Goal: Task Accomplishment & Management: Manage account settings

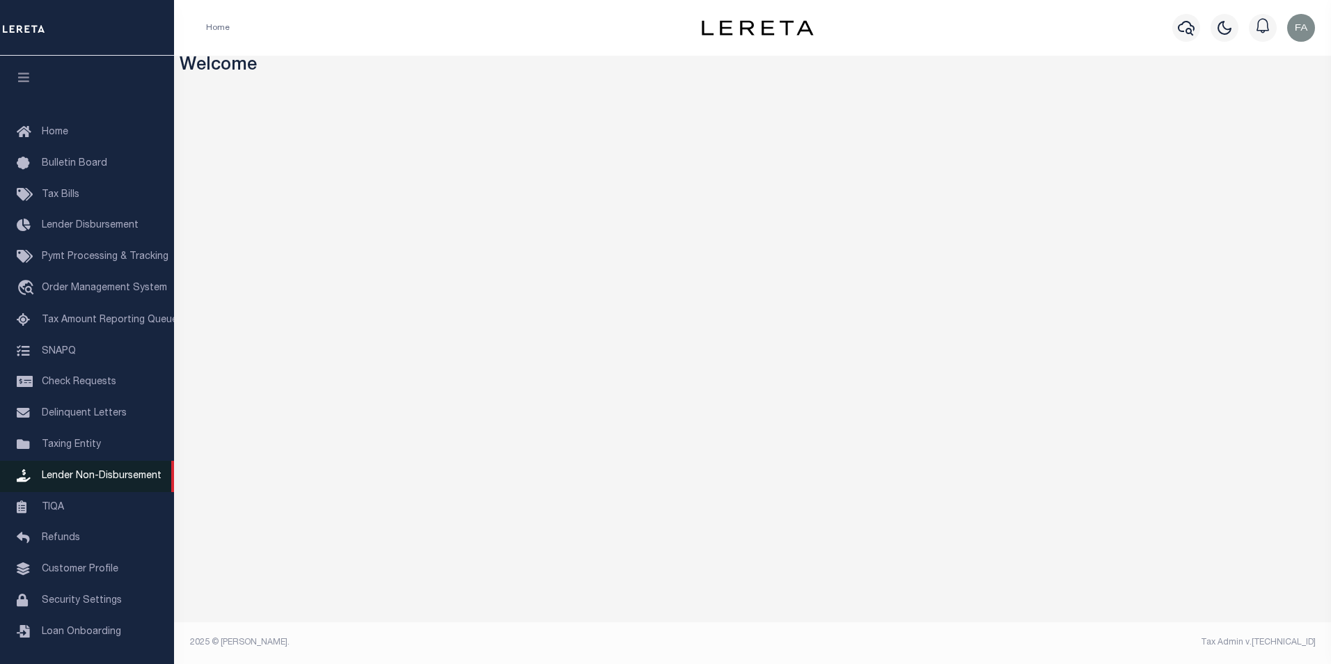
click at [104, 476] on link "Lender Non-Disbursement" at bounding box center [87, 476] width 174 height 31
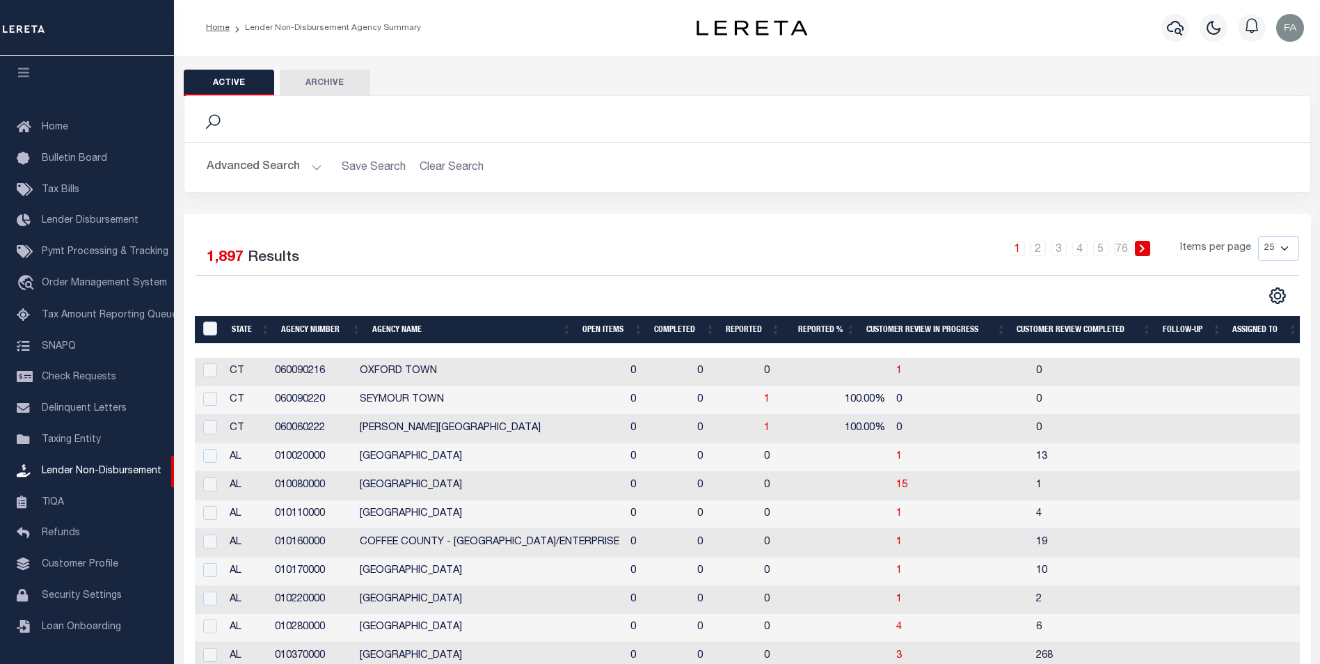
scroll to position [209, 0]
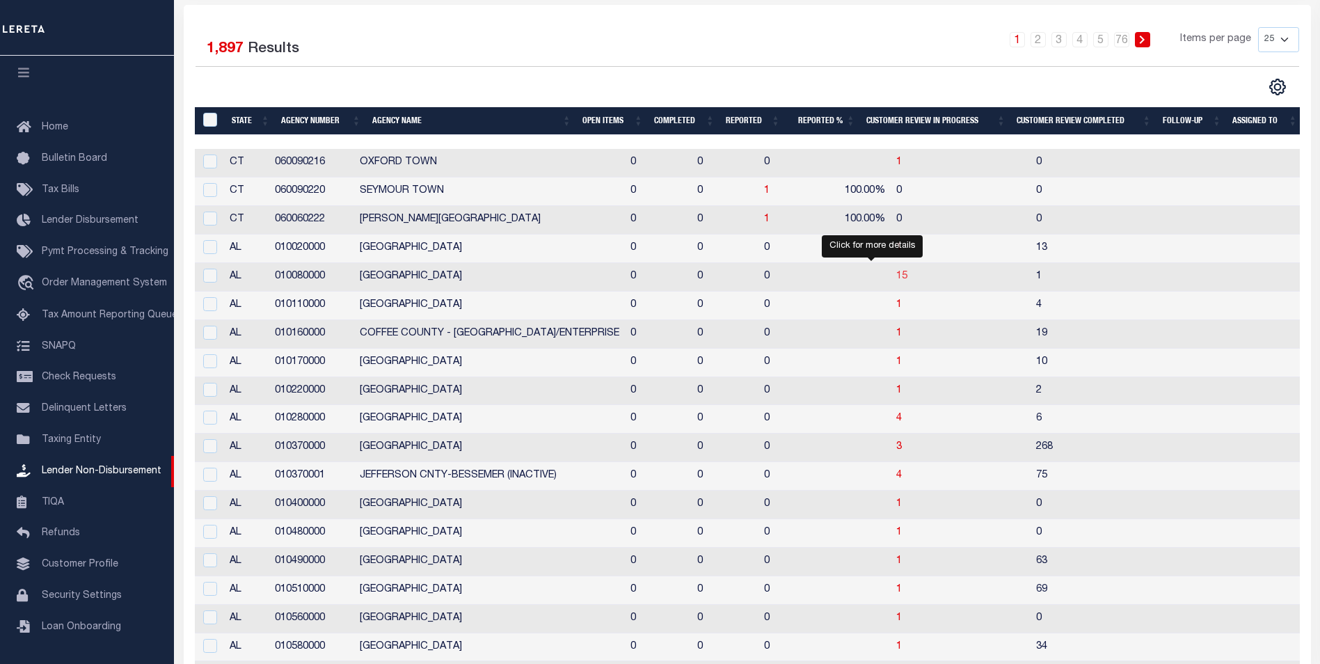
click at [896, 280] on span "15" at bounding box center [901, 276] width 11 height 10
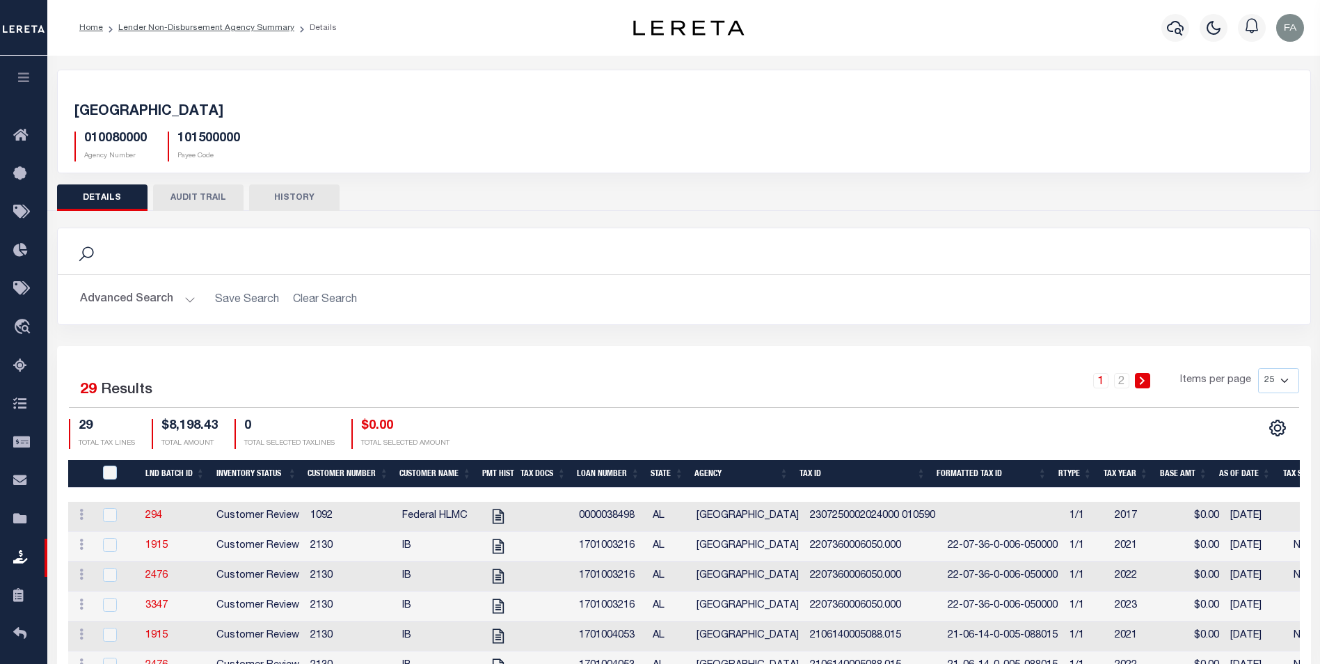
scroll to position [70, 0]
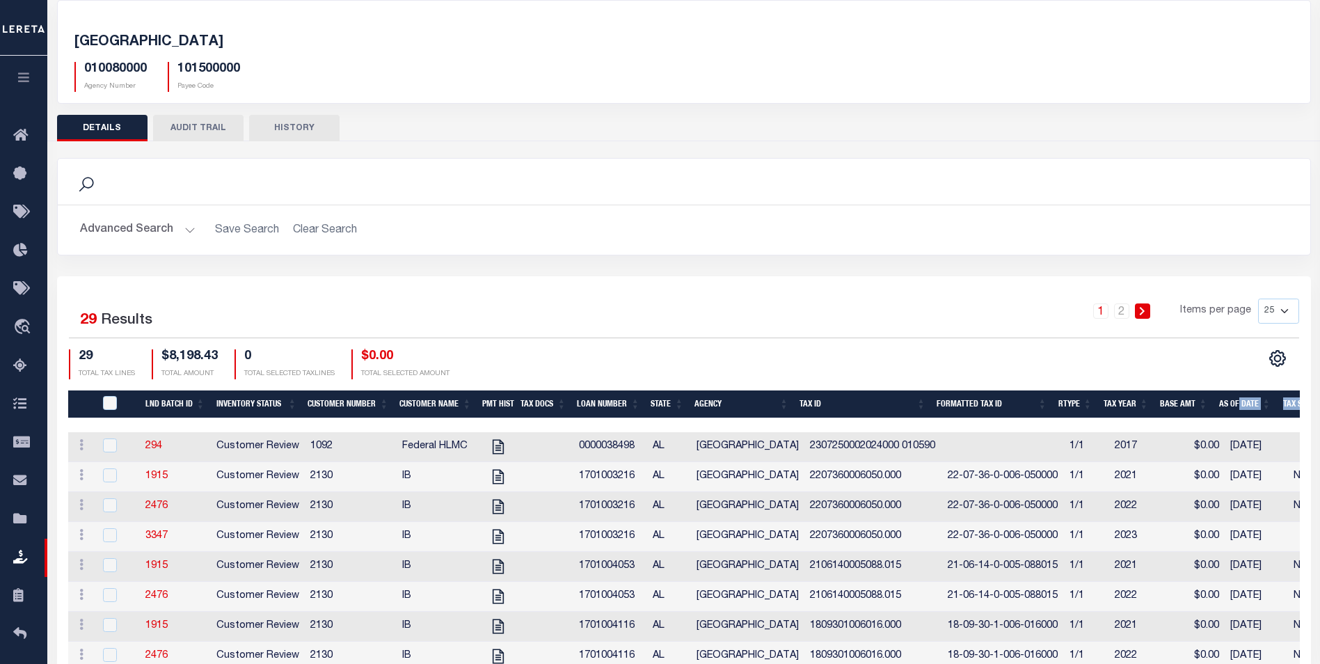
drag, startPoint x: 849, startPoint y: 422, endPoint x: 1239, endPoint y: 419, distance: 389.7
click at [1239, 419] on div at bounding box center [922, 425] width 1709 height 14
click at [823, 302] on div "1 2 Items per page 25 50 100 200" at bounding box center [840, 317] width 918 height 36
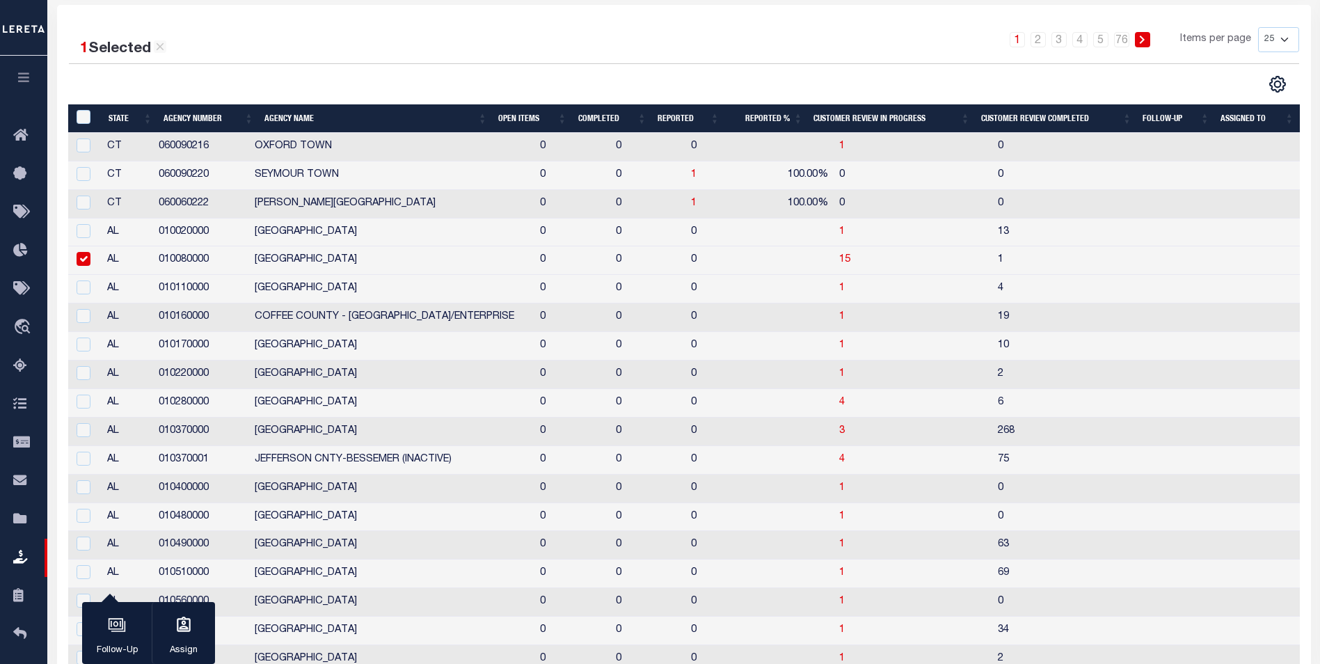
click at [83, 262] on input "checkbox" at bounding box center [84, 259] width 14 height 14
checkbox input "false"
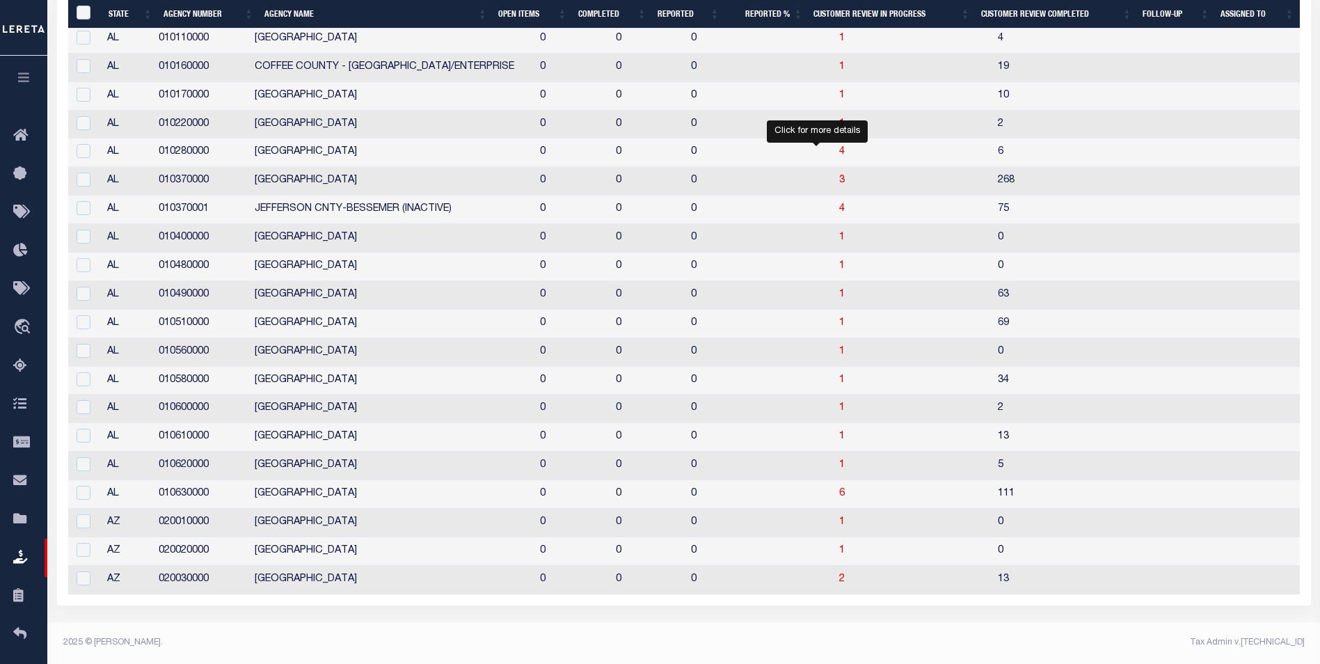
scroll to position [393, 0]
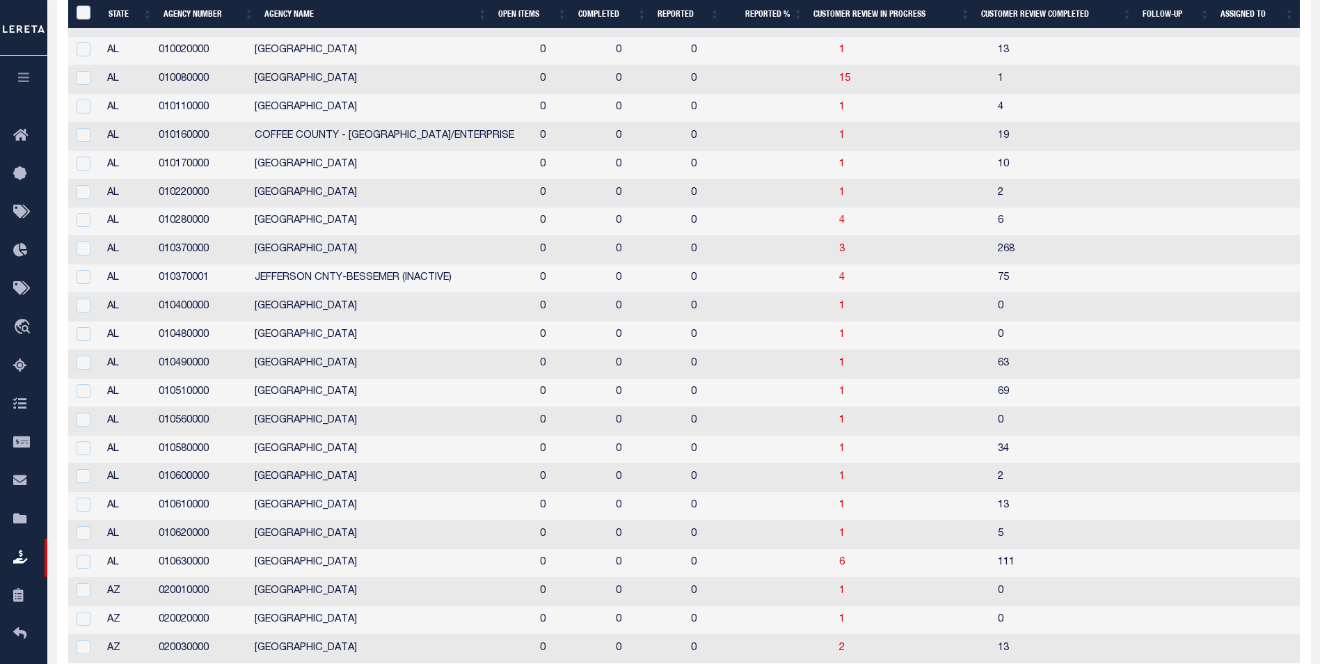
click at [1017, 260] on td "268" at bounding box center [1069, 250] width 154 height 29
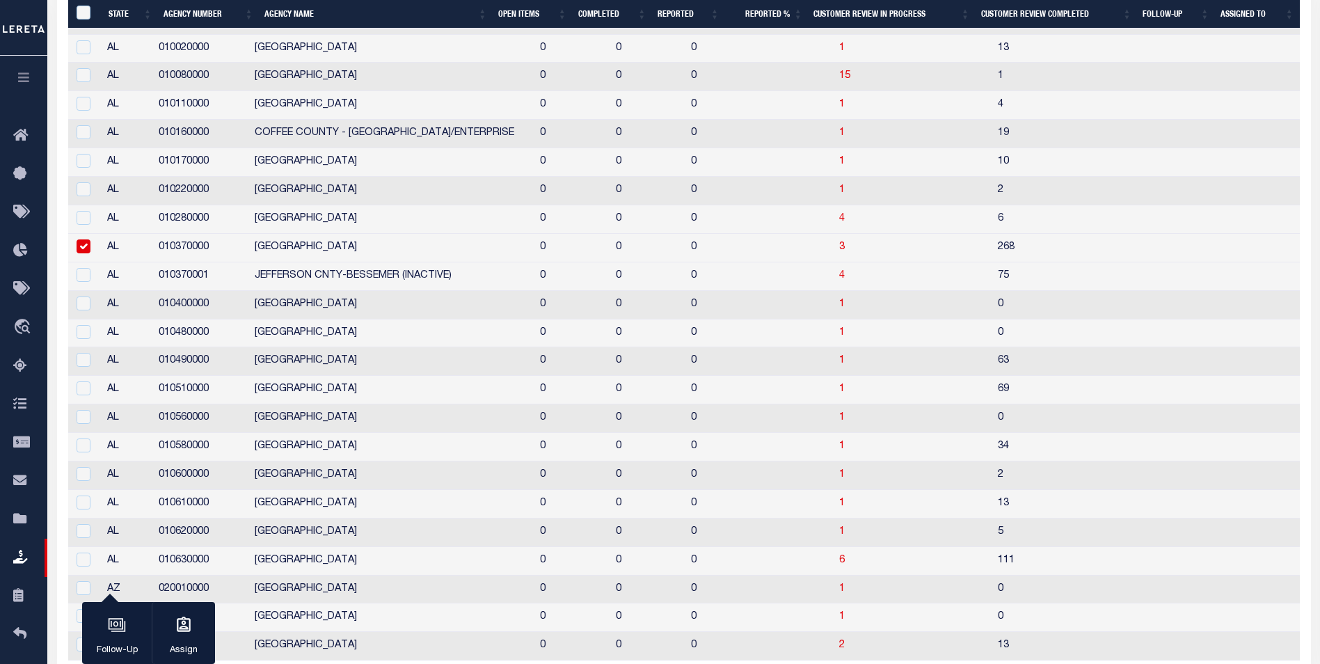
scroll to position [390, 0]
click at [992, 248] on td "268" at bounding box center [1069, 250] width 154 height 29
checkbox input "false"
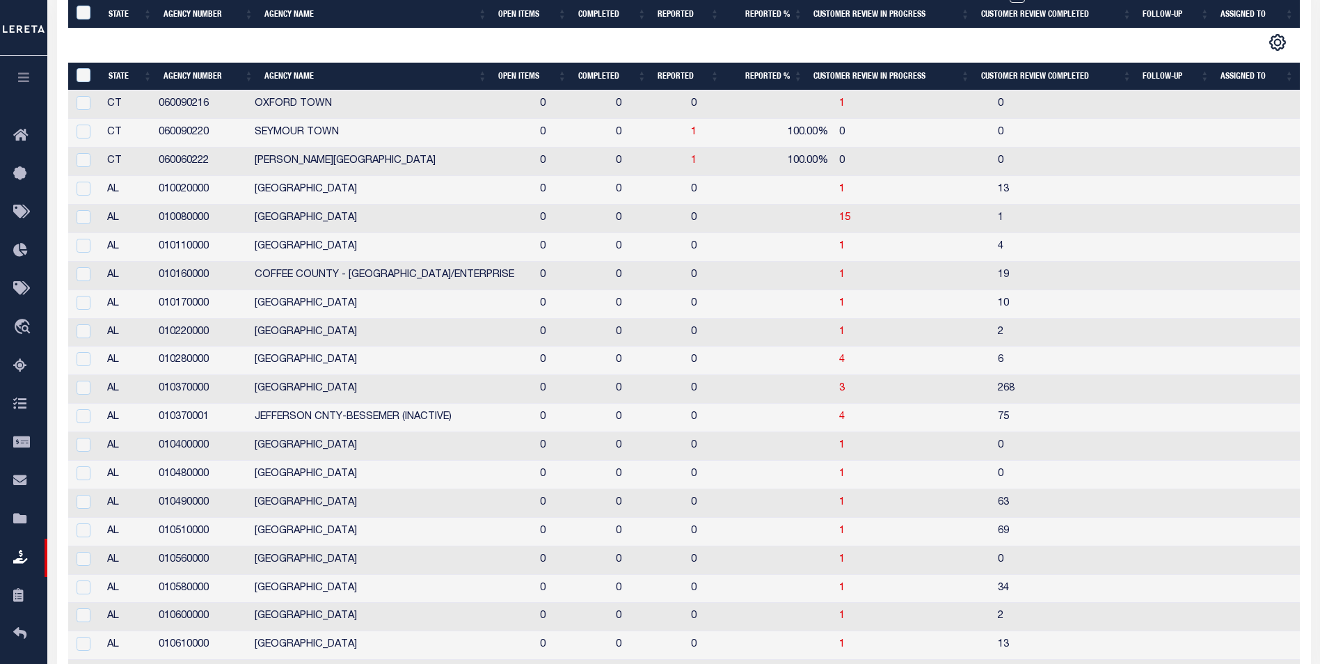
scroll to position [462, 0]
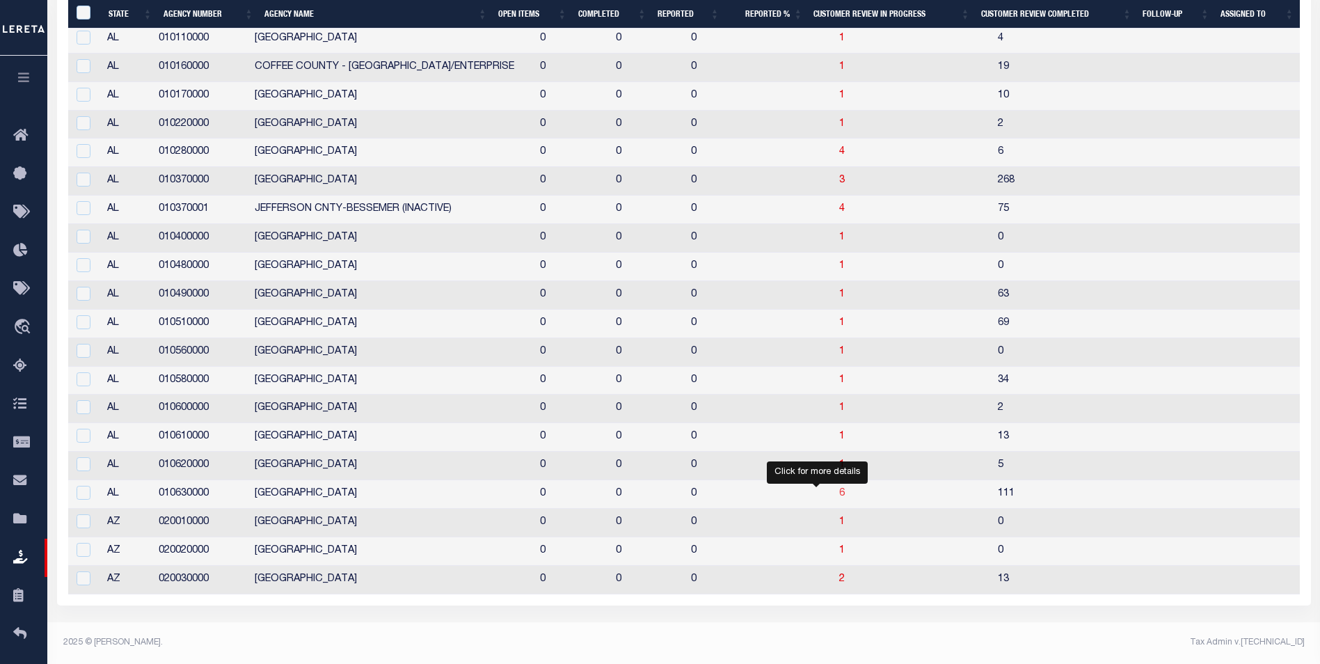
click at [839, 493] on span "6" at bounding box center [842, 494] width 6 height 10
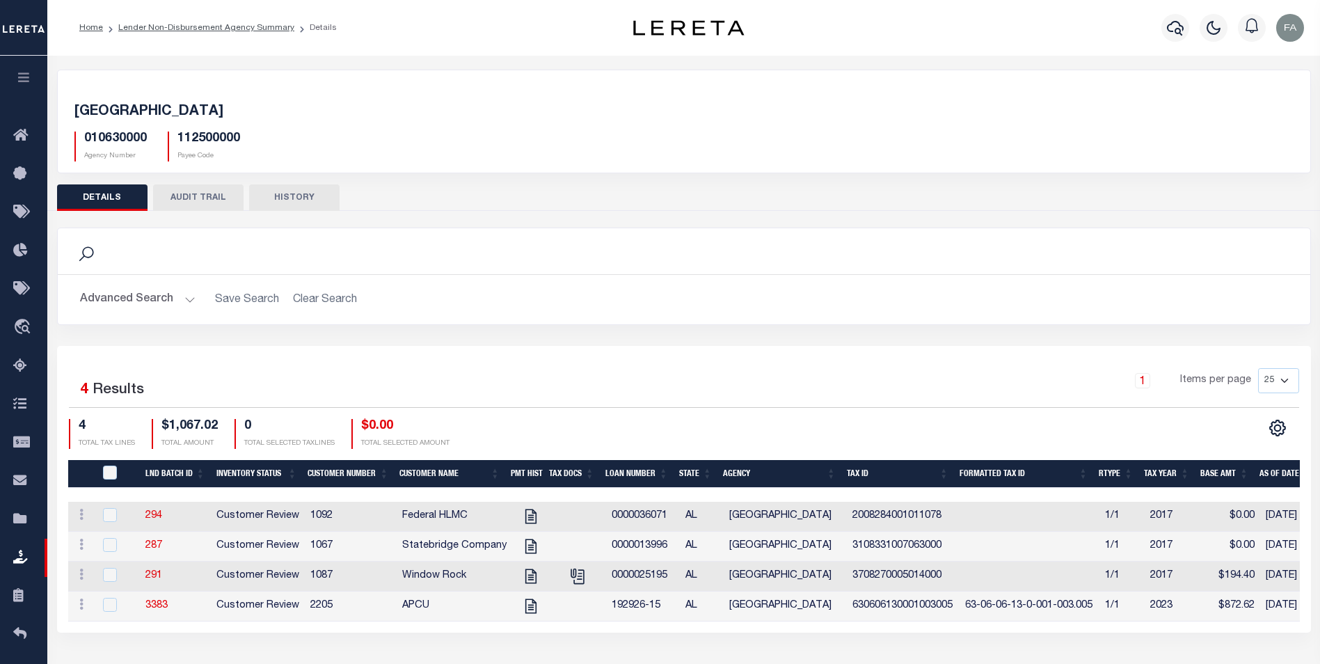
drag, startPoint x: 772, startPoint y: 390, endPoint x: 752, endPoint y: 371, distance: 27.1
click at [752, 371] on div "1 Items per page 25 50 100 200" at bounding box center [840, 386] width 918 height 36
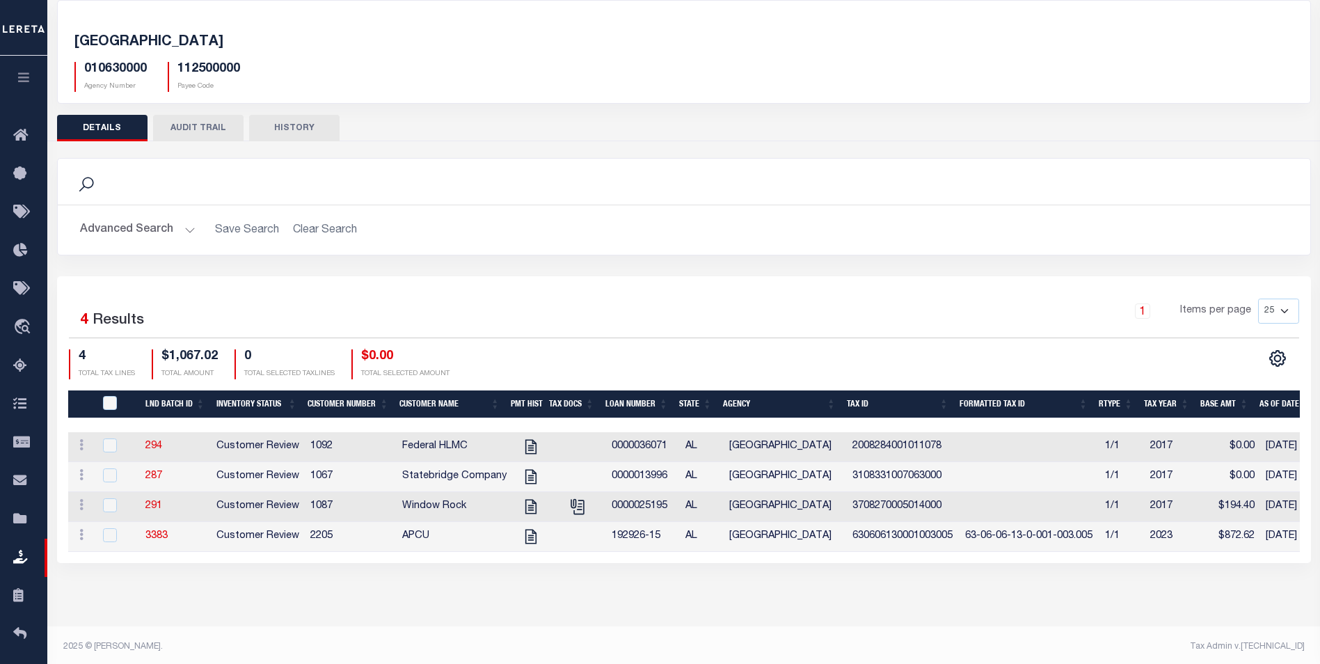
click at [546, 594] on div "TUSCALOOSA COUNTY 010630000 Agency Number 112500000 Payee Code Search Is Is" at bounding box center [683, 295] width 1273 height 619
click at [281, 582] on div "TUSCALOOSA COUNTY 010630000 Agency Number 112500000 Payee Code Search Is Is" at bounding box center [683, 295] width 1273 height 619
click at [537, 276] on div "Selected 4 Results 1 Items per page 25 50 100 200 4 $1,067.02 0" at bounding box center [684, 419] width 1254 height 287
click at [795, 296] on div "Selected 4 Results 1 Items per page 25 50 100 200 4 $1,067.02 0" at bounding box center [684, 419] width 1254 height 287
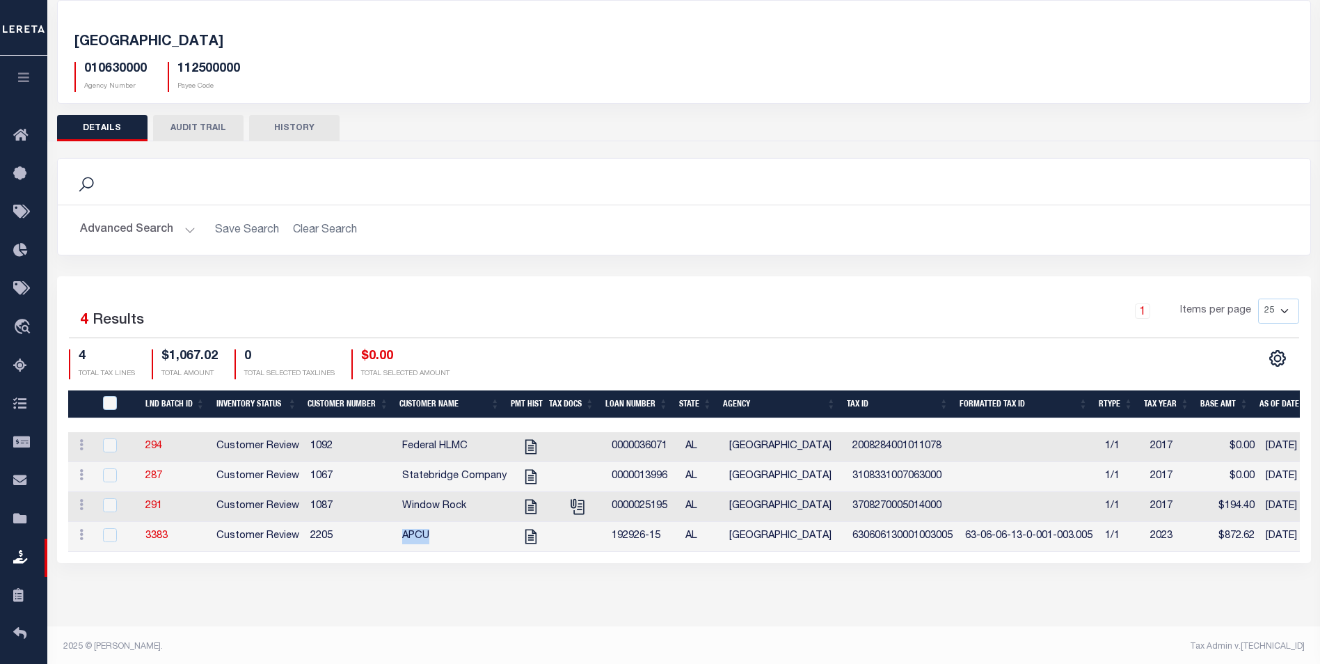
drag, startPoint x: 433, startPoint y: 537, endPoint x: 398, endPoint y: 546, distance: 36.0
click at [397, 546] on td "APCU" at bounding box center [455, 537] width 116 height 30
checkbox input "true"
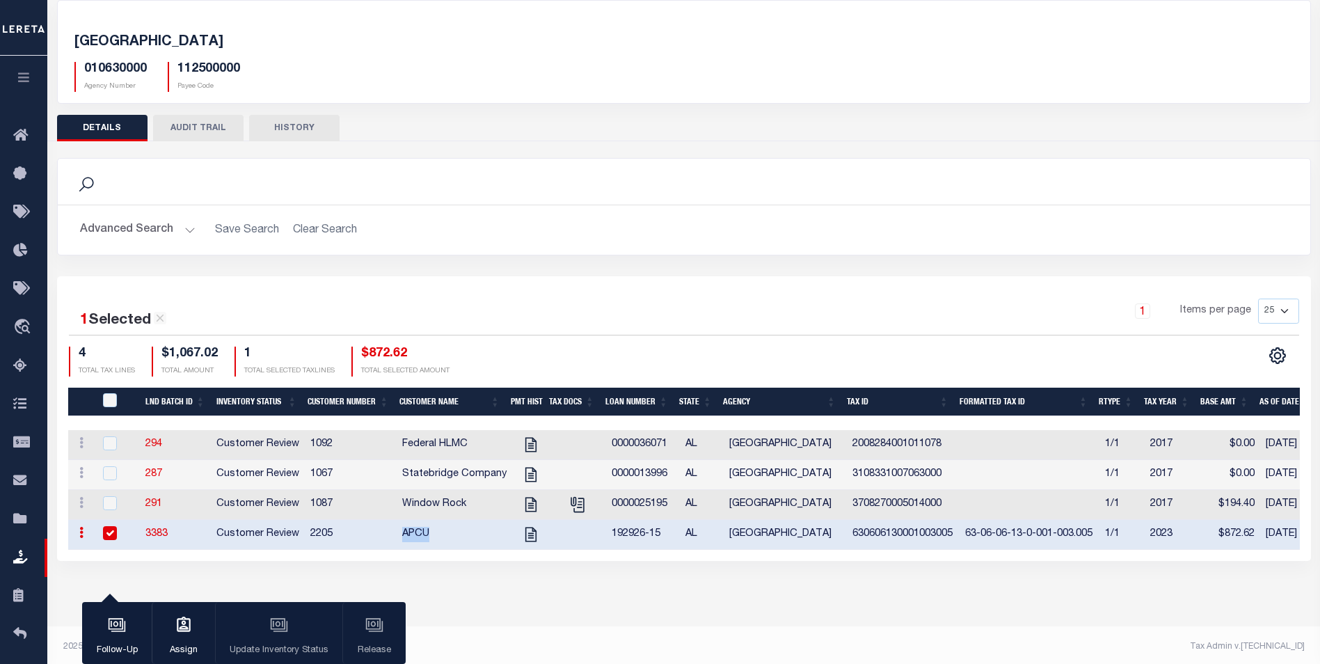
copy td "APCU"
click at [26, 69] on button "button" at bounding box center [23, 79] width 47 height 47
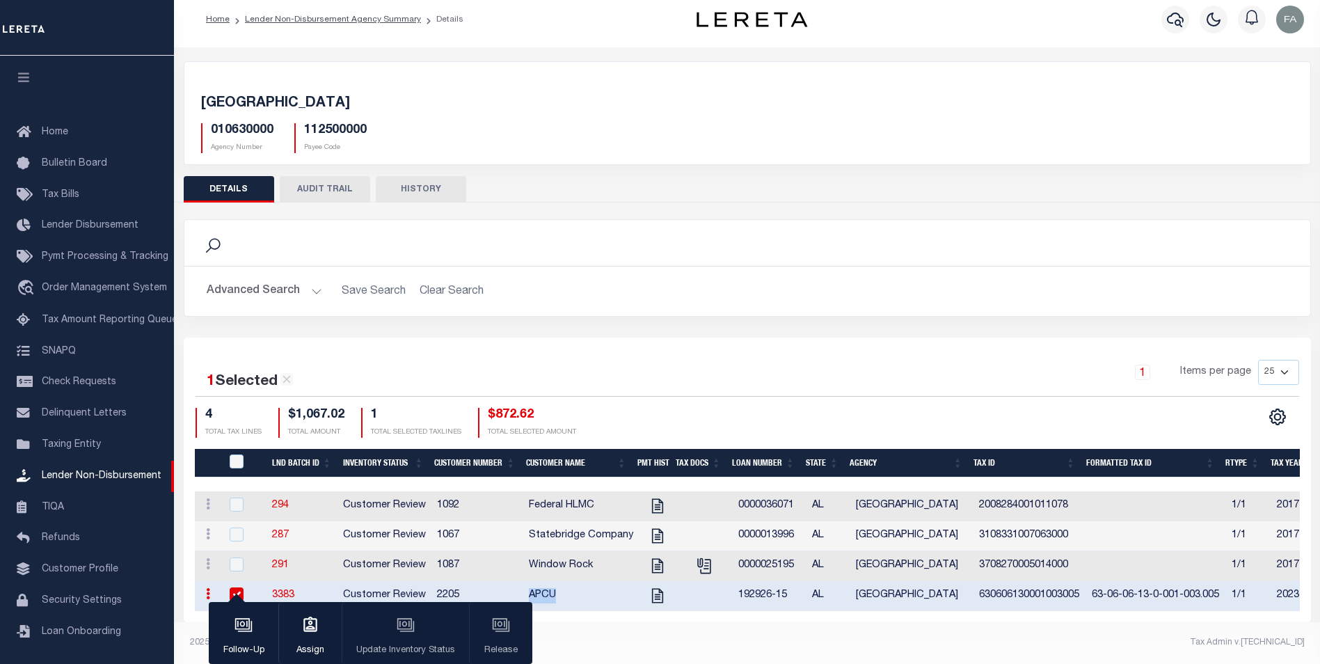
scroll to position [14, 0]
click at [796, 131] on div "010630000 Agency Number 112500000 Payee Code" at bounding box center [747, 132] width 1113 height 41
click at [853, 619] on div "1 Selected 4 Results 1 Items per page 25 50 100 200 4 $1,067.02 1" at bounding box center [747, 480] width 1127 height 285
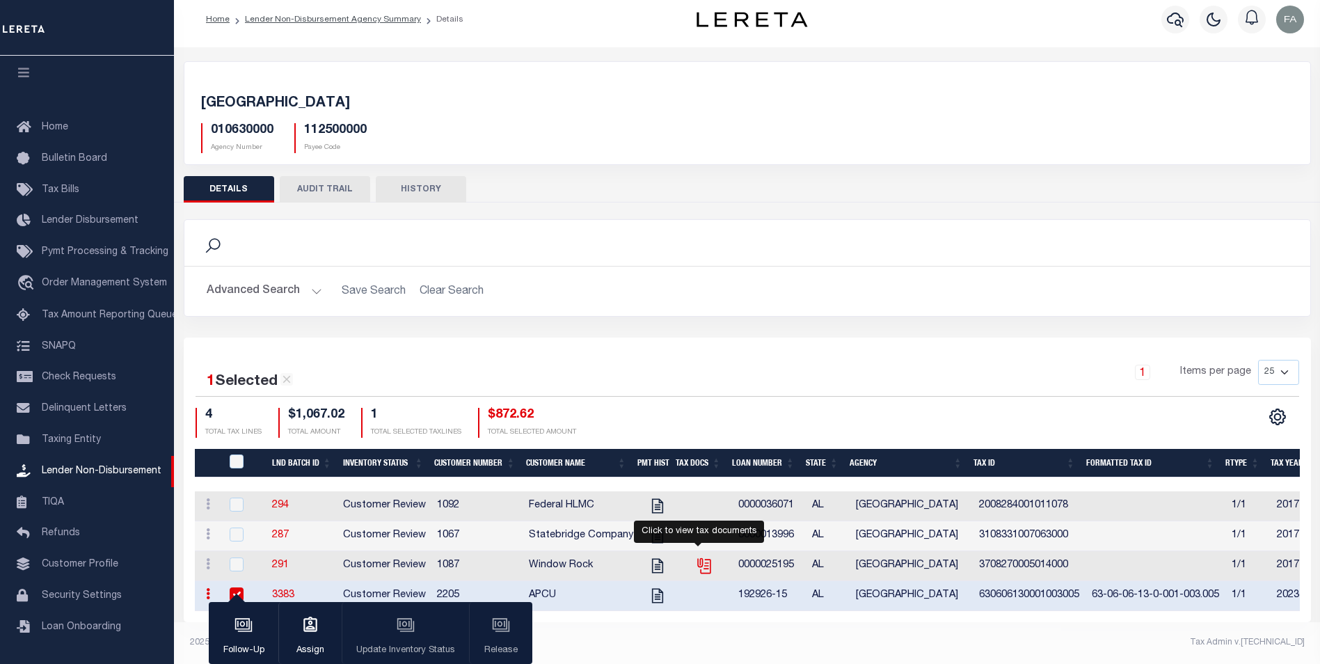
click at [696, 557] on icon "" at bounding box center [704, 566] width 18 height 18
checkbox input "true"
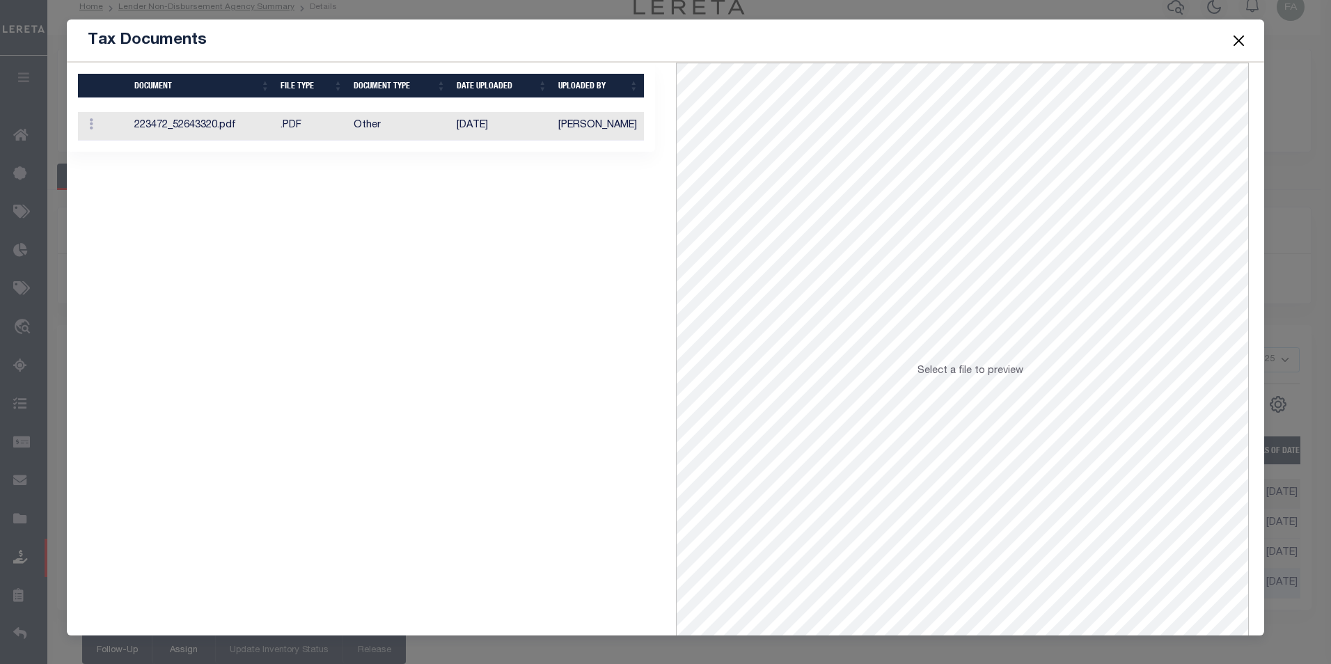
click at [204, 123] on td "223472_52643320.pdf" at bounding box center [202, 126] width 146 height 29
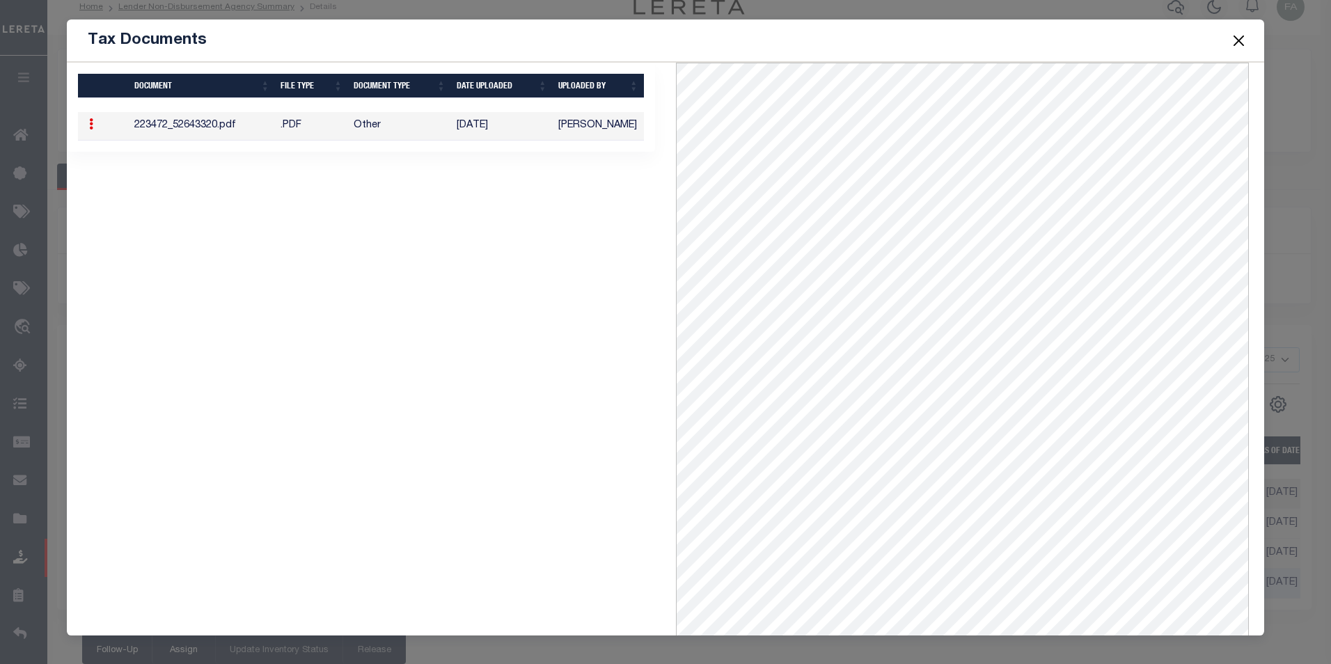
click at [1242, 45] on button "Close" at bounding box center [1238, 40] width 18 height 18
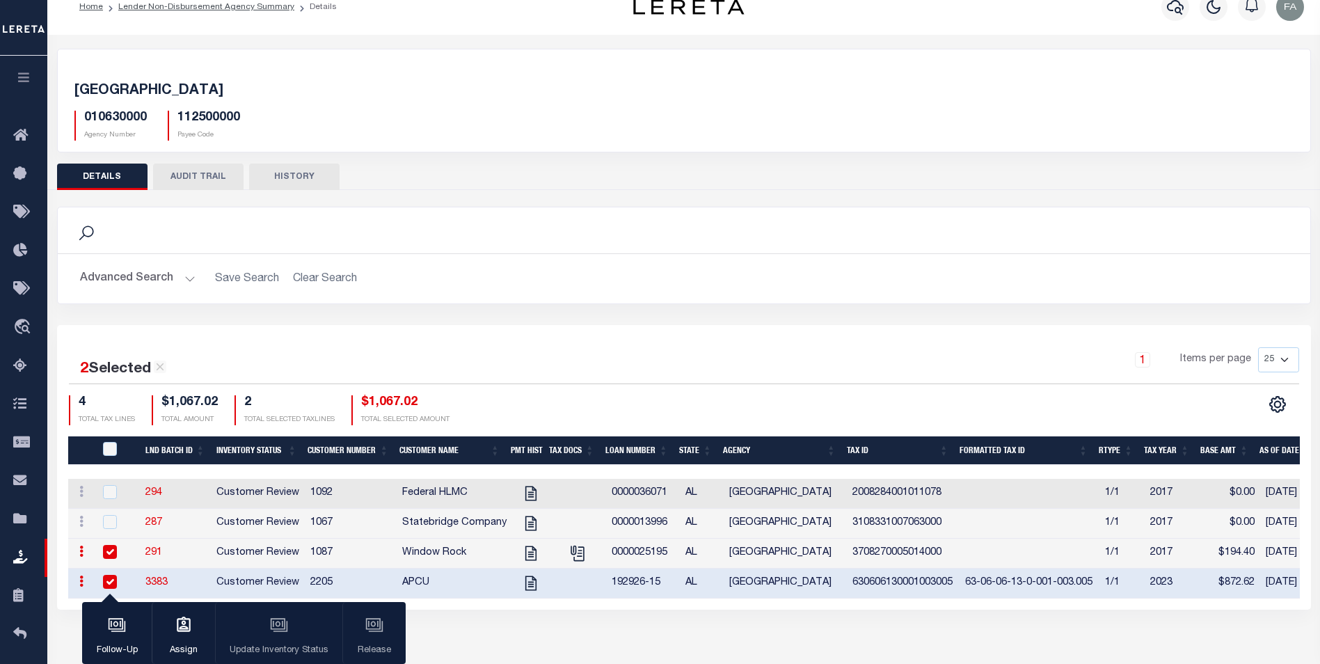
click at [111, 583] on input "checkbox" at bounding box center [110, 582] width 14 height 14
checkbox input "false"
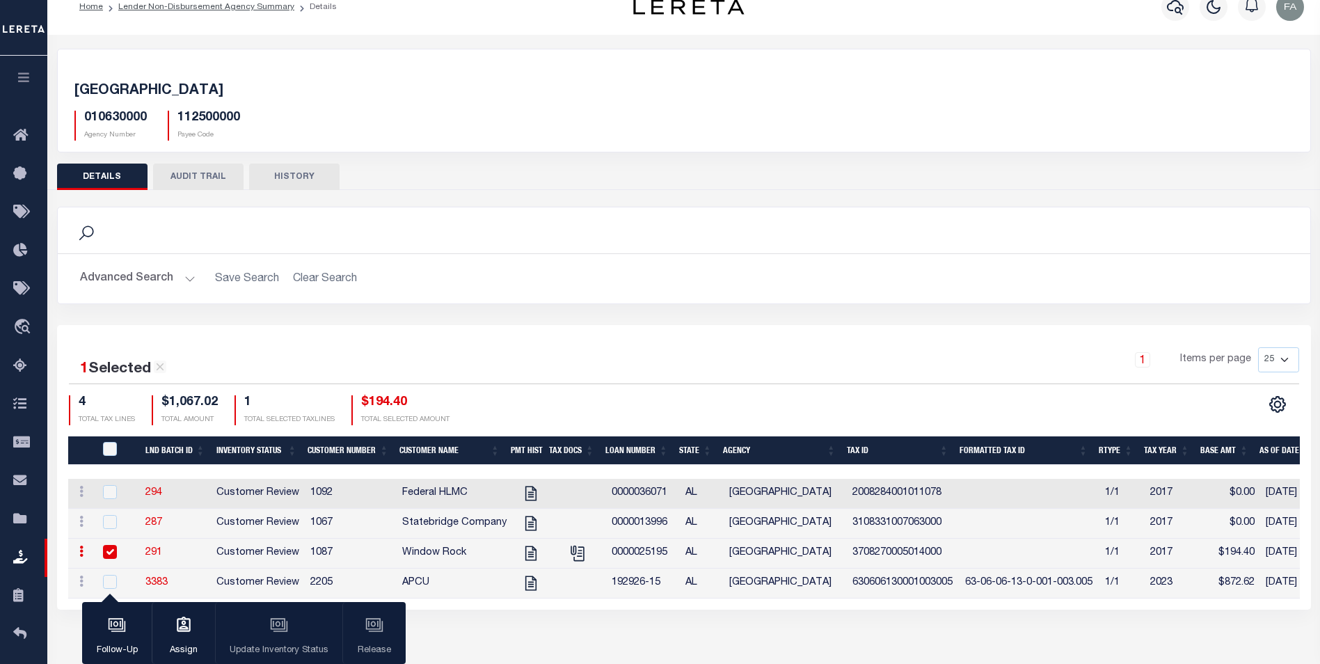
click at [164, 554] on td "291" at bounding box center [175, 554] width 71 height 30
checkbox input "false"
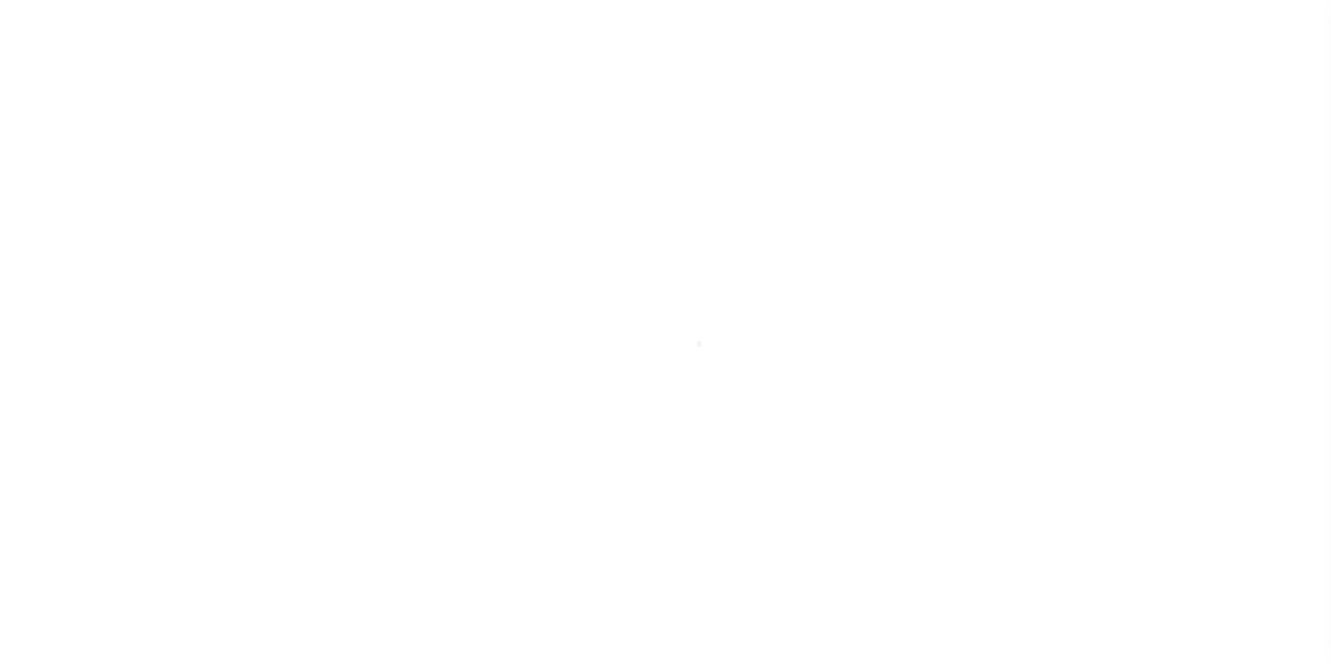
select select "FL"
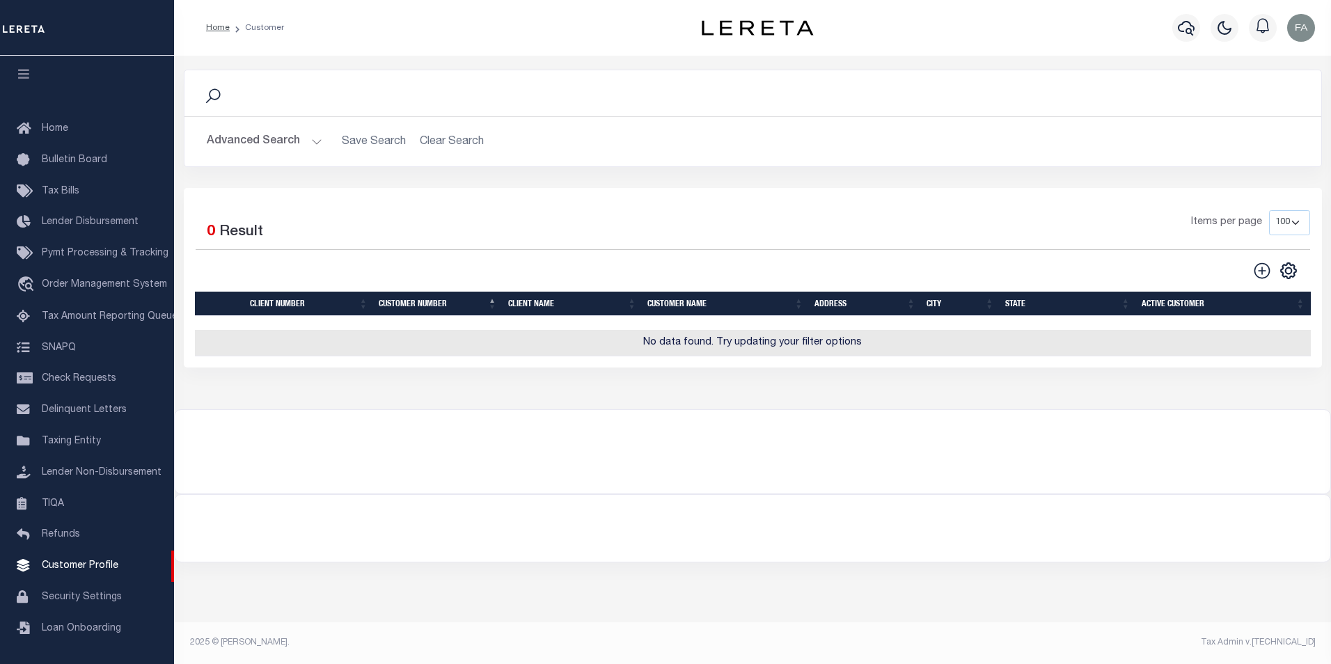
click at [350, 142] on h2 "Advanced Search Save Search Clear Search CustomerSearchGridWrapper_dynamictable…" at bounding box center [753, 141] width 1114 height 27
click at [283, 147] on button "Advanced Search" at bounding box center [265, 141] width 116 height 27
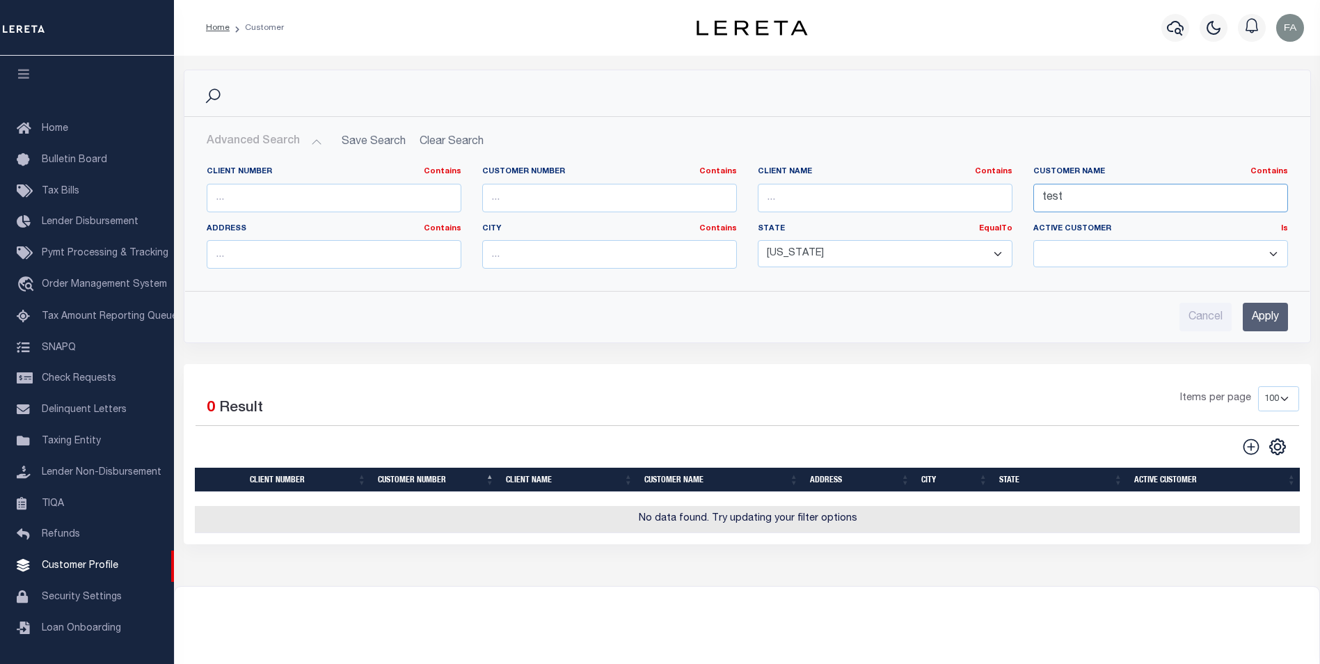
click at [1149, 203] on input "test" at bounding box center [1160, 198] width 255 height 29
paste input "APCU"
type input "APCU"
click at [1256, 321] on input "Apply" at bounding box center [1265, 317] width 45 height 29
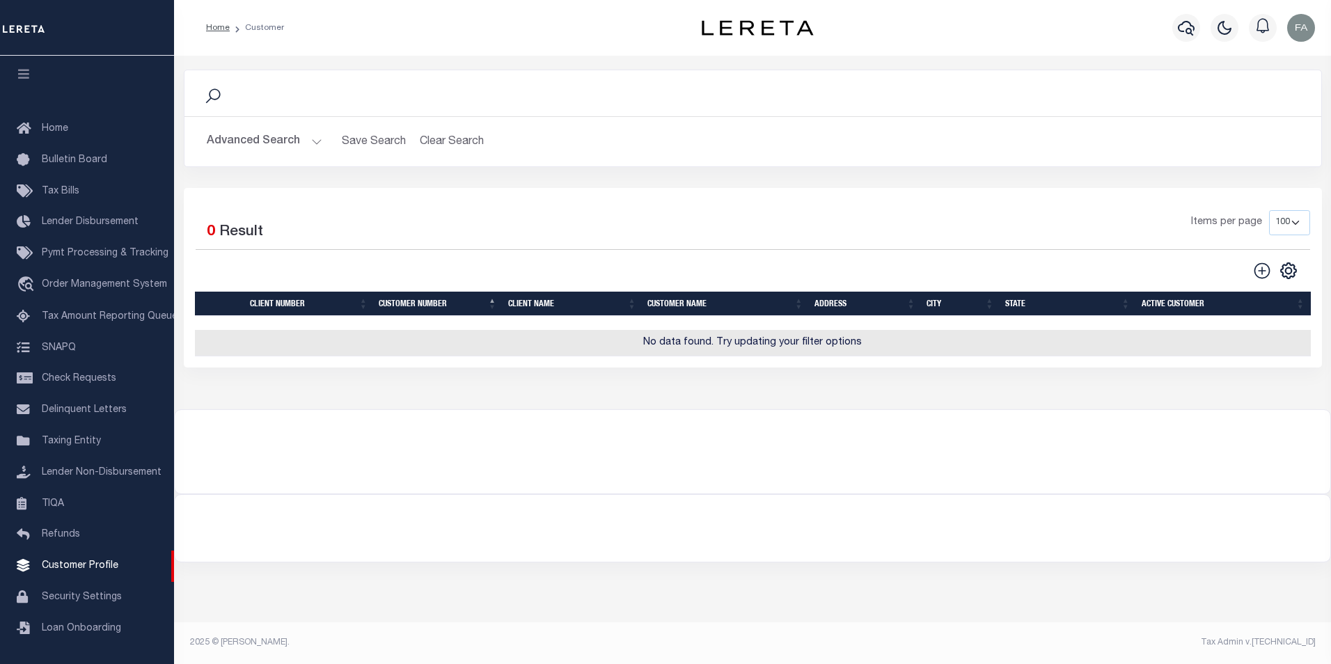
click at [281, 142] on button "Advanced Search" at bounding box center [265, 141] width 116 height 27
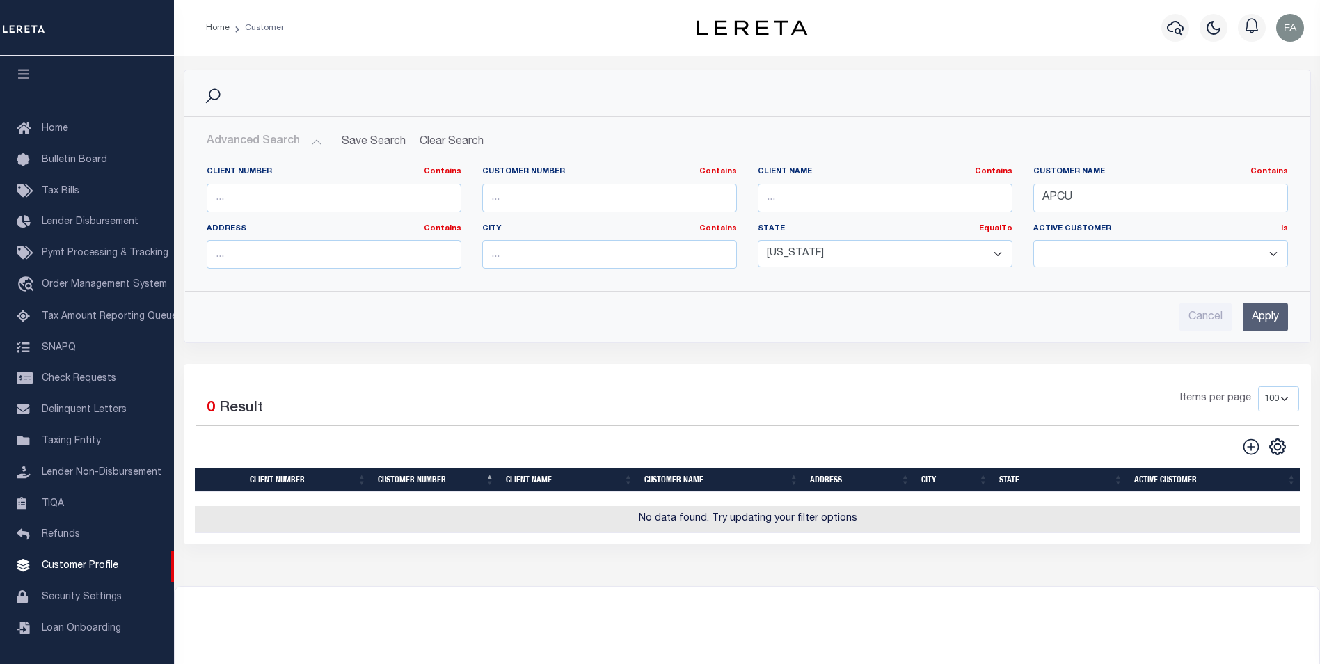
click at [811, 251] on select "Alabama Alaska Arizona Arkansas California Colorado Connecticut Delaware Florid…" at bounding box center [885, 253] width 255 height 27
select select
click at [758, 240] on select "Alabama Alaska Arizona Arkansas California Colorado Connecticut Delaware Florid…" at bounding box center [885, 253] width 255 height 27
click at [1278, 312] on input "Apply" at bounding box center [1265, 317] width 45 height 29
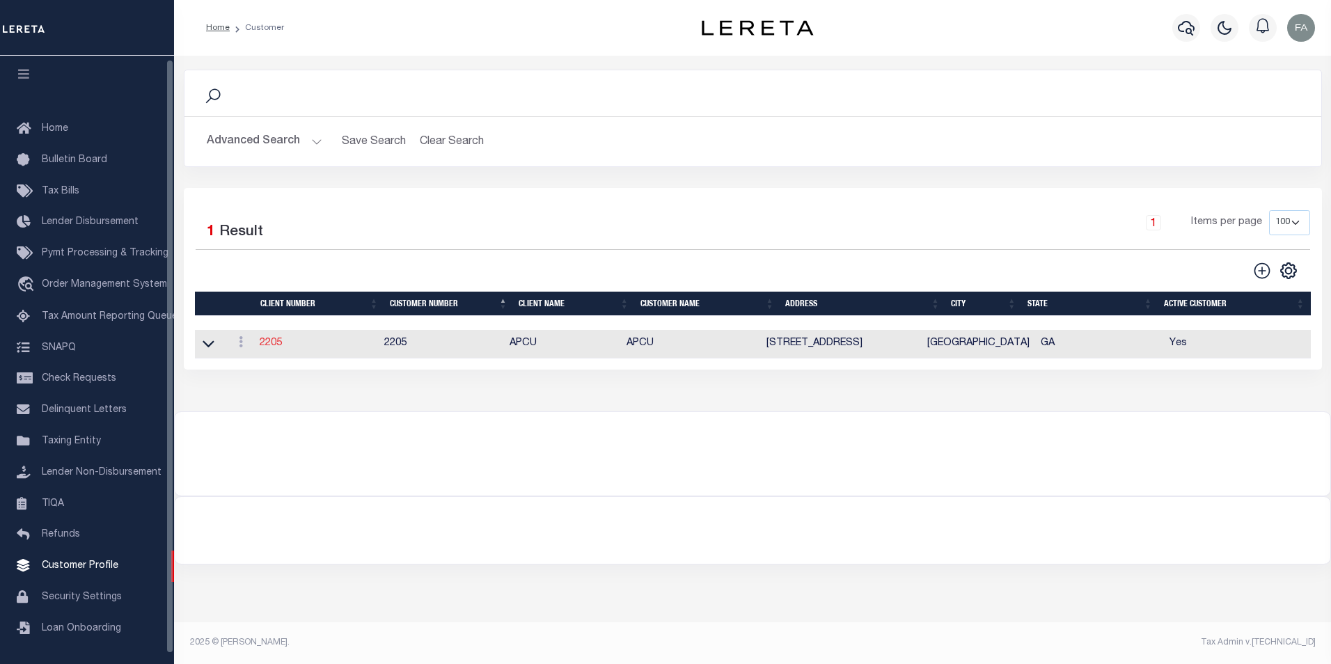
click at [267, 342] on link "2205" at bounding box center [271, 343] width 22 height 10
select select
type input "APCU"
type input "2205"
type input "APCU"
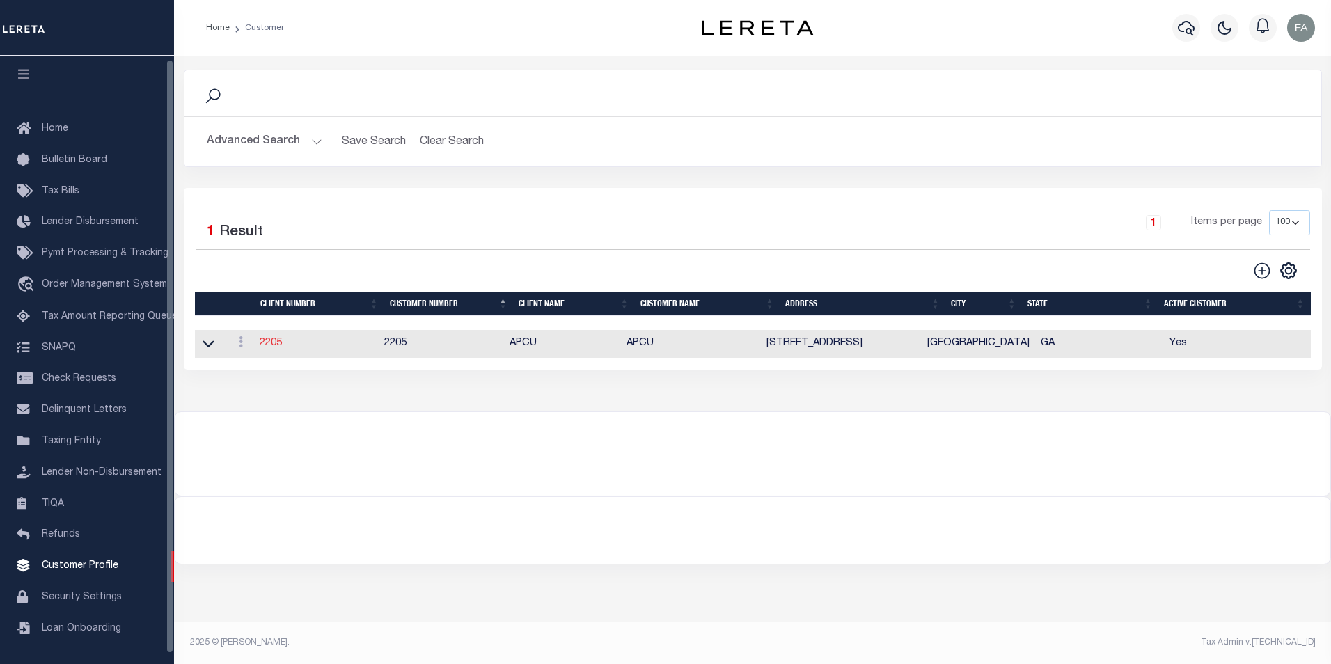
type input "John"
type input "Anderson"
select select "Mixed Portfolio"
type input "Lauren McBride"
type input "Paula Kitchens"
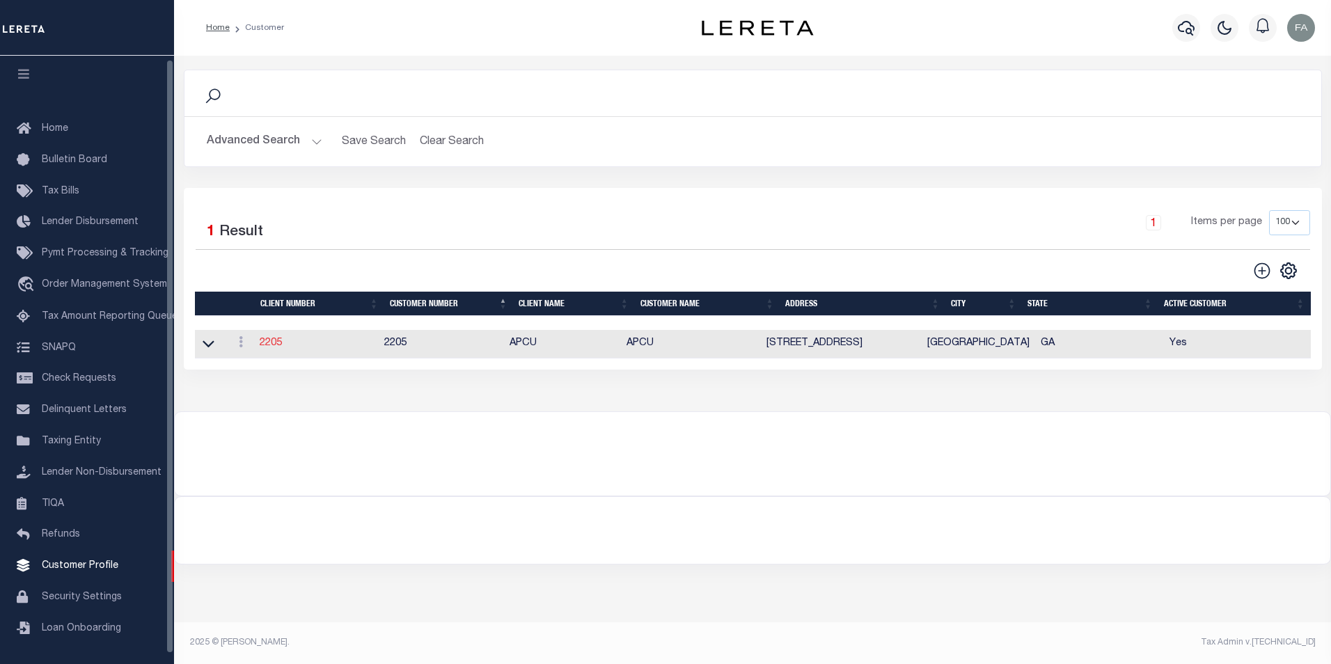
type input "Beth Wiebe"
checkbox input "true"
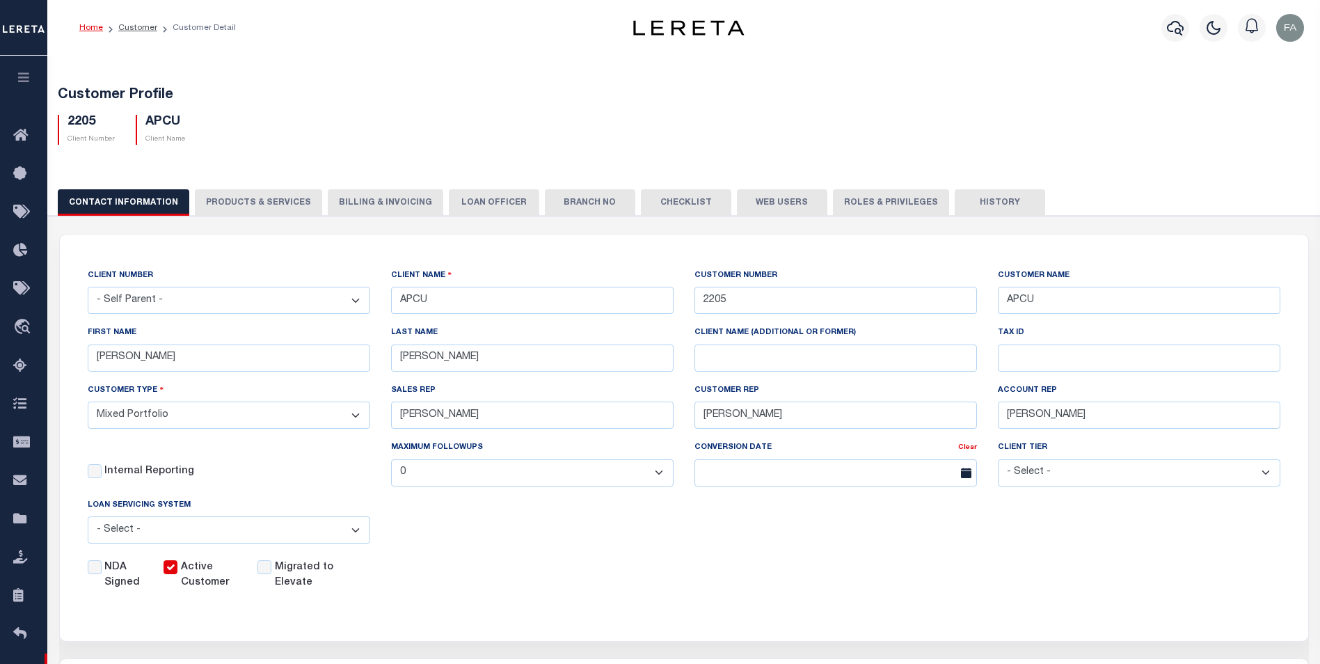
click at [29, 83] on icon "button" at bounding box center [24, 77] width 16 height 13
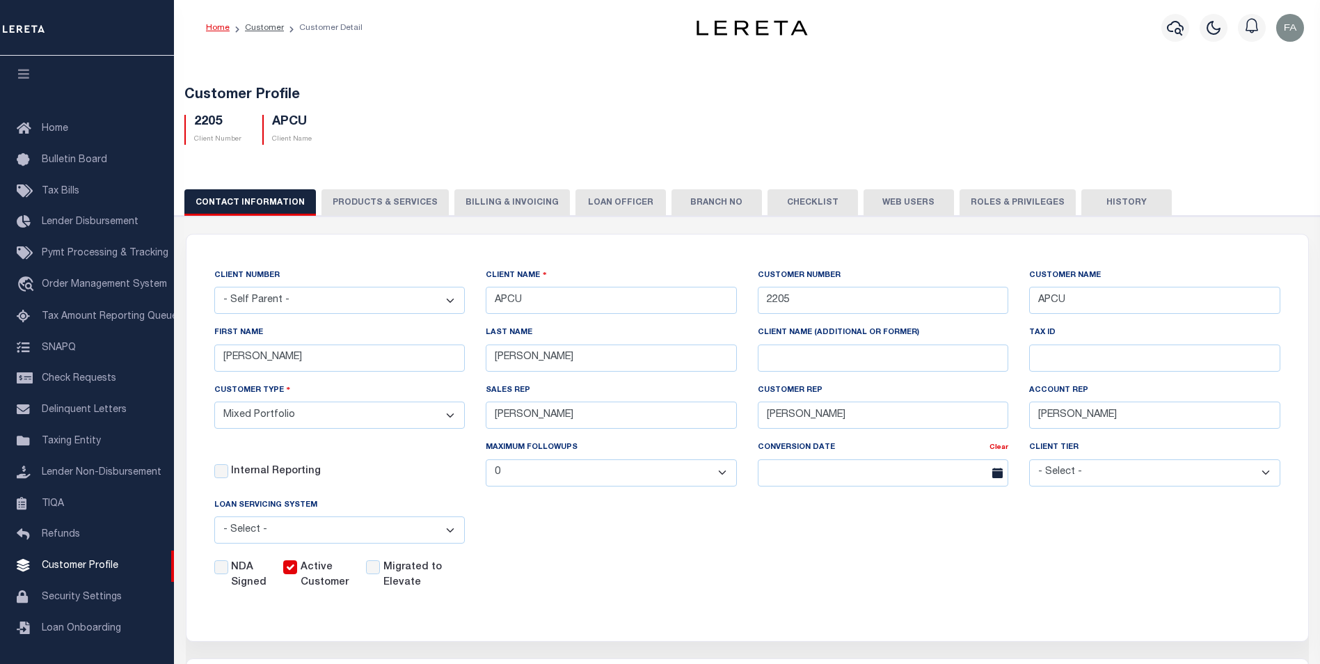
click at [882, 209] on button "Web Users" at bounding box center [909, 202] width 90 height 26
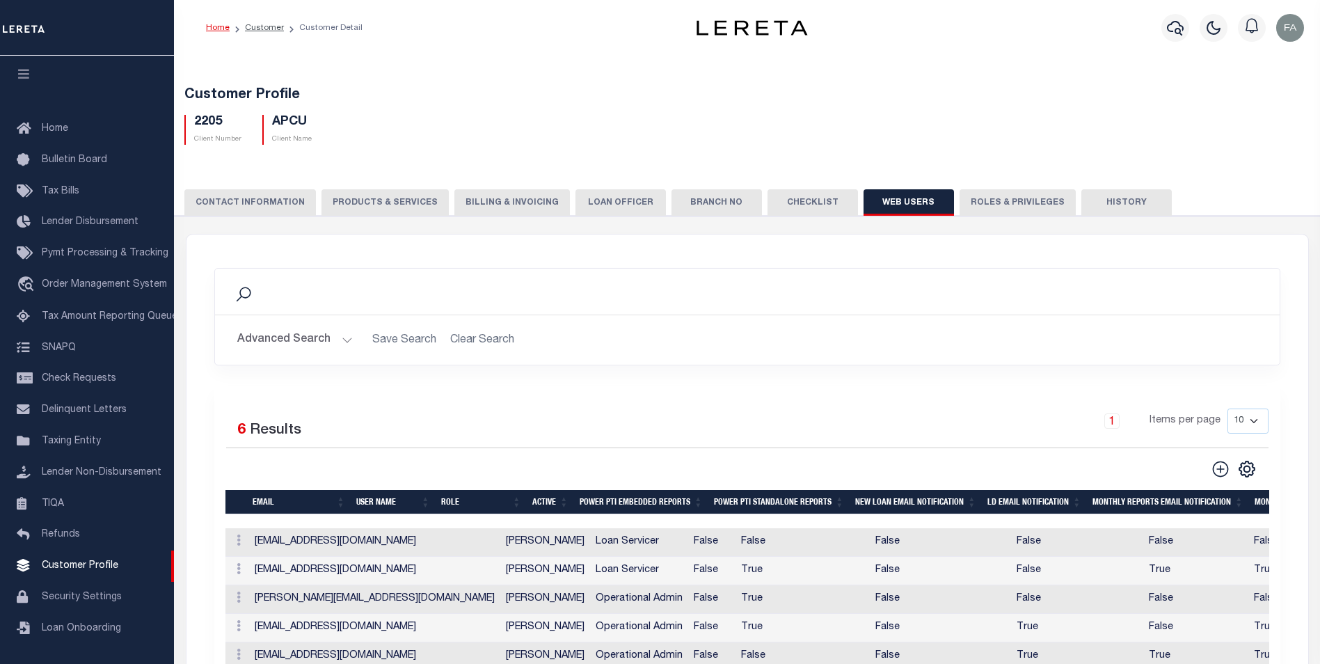
click at [312, 338] on button "Advanced Search" at bounding box center [295, 339] width 116 height 27
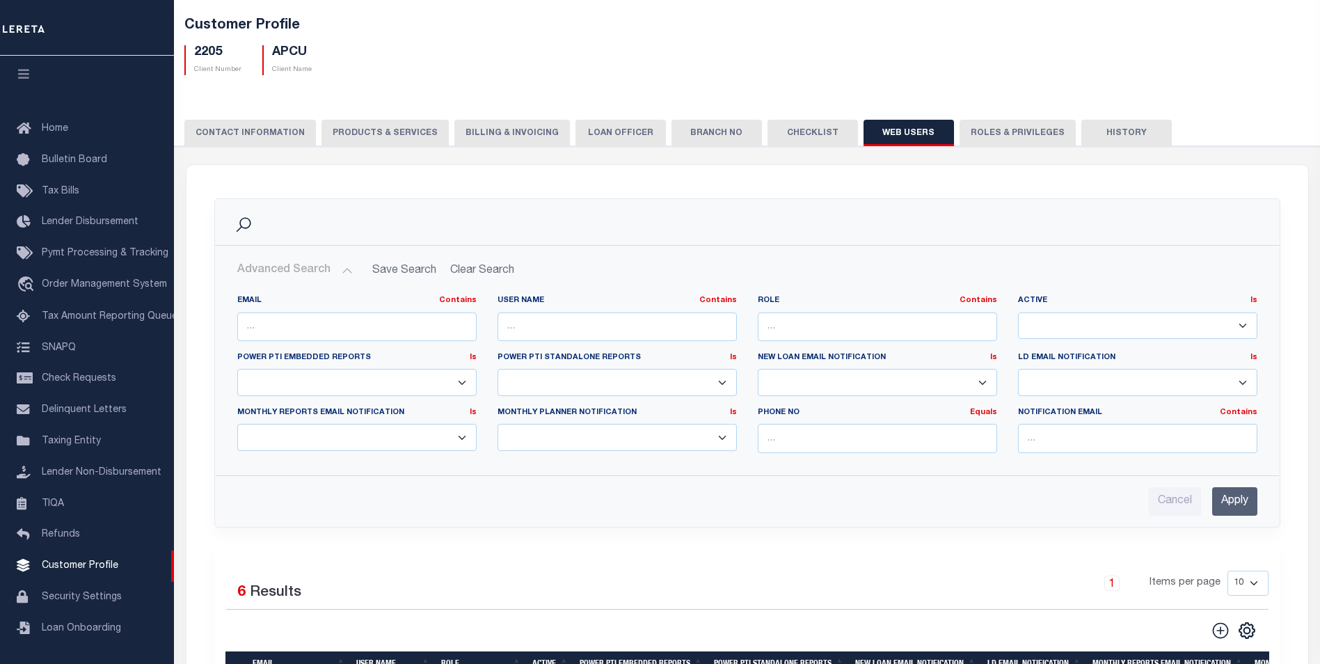
scroll to position [348, 0]
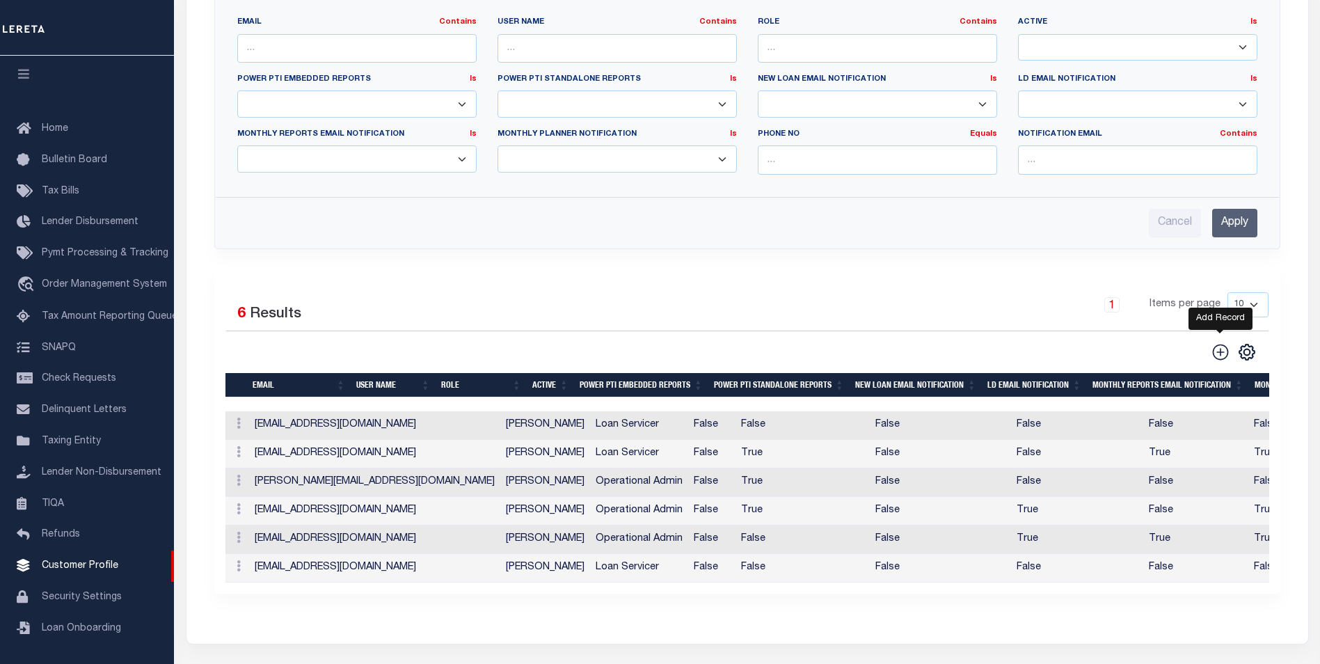
click at [1223, 354] on icon at bounding box center [1221, 352] width 18 height 18
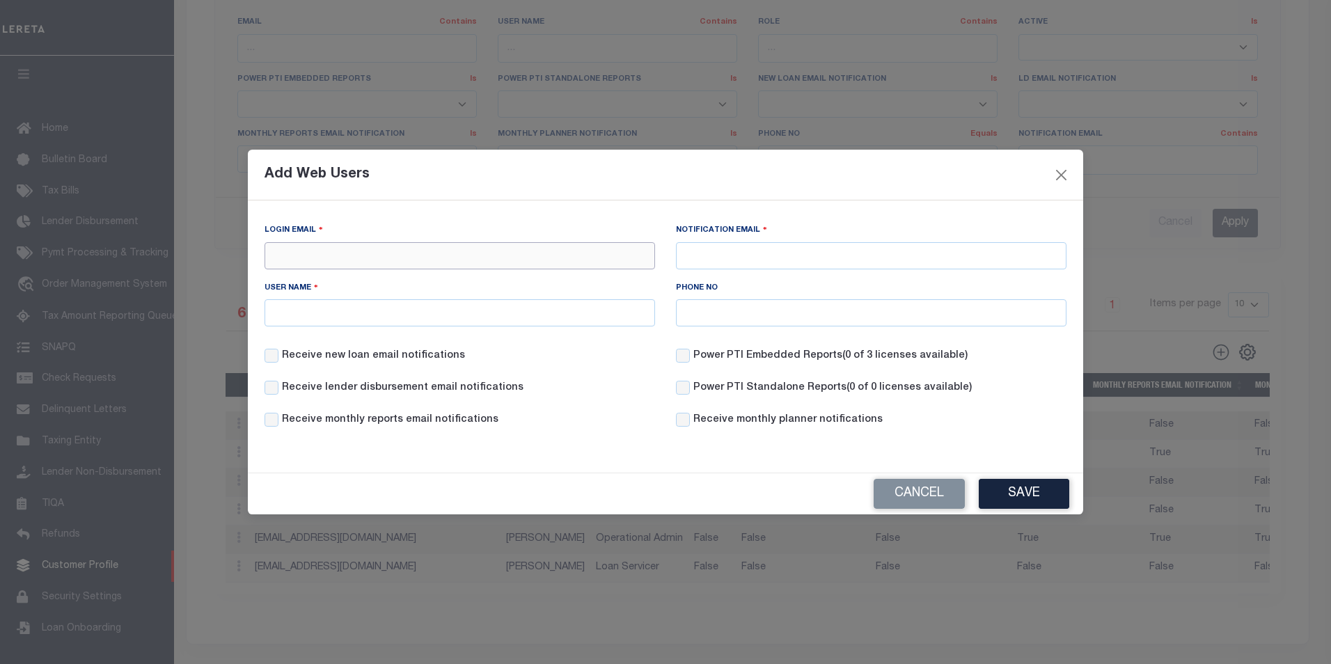
click at [444, 263] on input "Login Email" at bounding box center [459, 255] width 390 height 27
type input "[PERSON_NAME][EMAIL_ADDRESS][PERSON_NAME][DOMAIN_NAME]"
type input "[PERSON_NAME] QA"
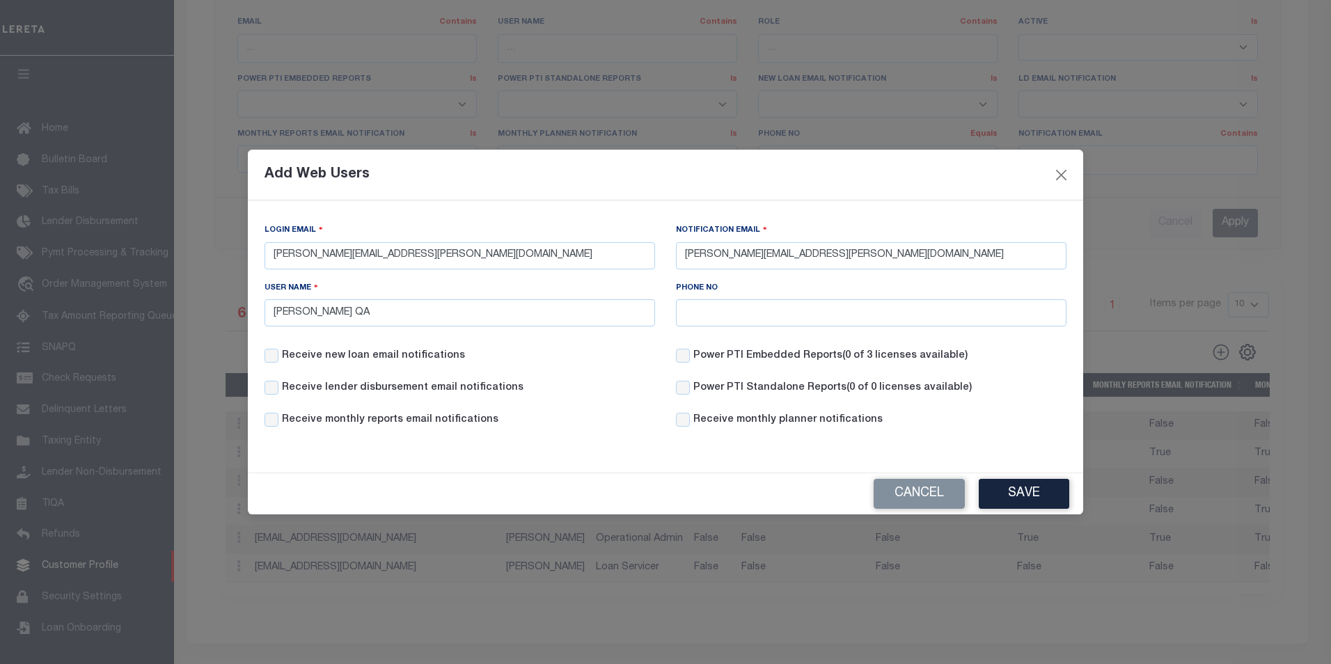
click at [331, 359] on label "Receive new loan email notifications" at bounding box center [373, 356] width 183 height 15
click at [278, 359] on input "Receive new loan email notifications" at bounding box center [271, 356] width 14 height 14
checkbox input "true"
click at [360, 400] on div "Receive lender disbursement email notifications" at bounding box center [459, 397] width 411 height 32
click at [370, 428] on label "Receive monthly reports email notifications" at bounding box center [390, 420] width 216 height 15
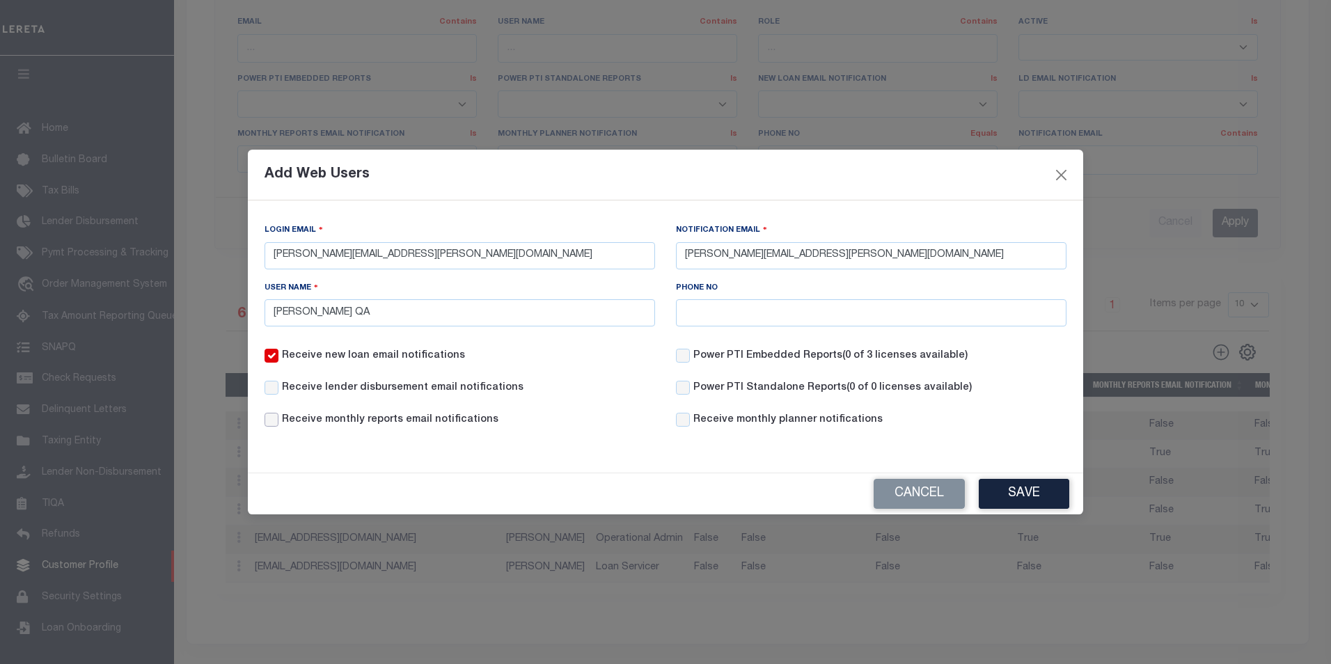
click at [278, 427] on input "Receive monthly reports email notifications" at bounding box center [271, 420] width 14 height 14
checkbox input "true"
click at [399, 392] on label "Receive lender disbursement email notifications" at bounding box center [402, 388] width 241 height 15
click at [278, 392] on input "Receive lender disbursement email notifications" at bounding box center [271, 388] width 14 height 14
checkbox input "true"
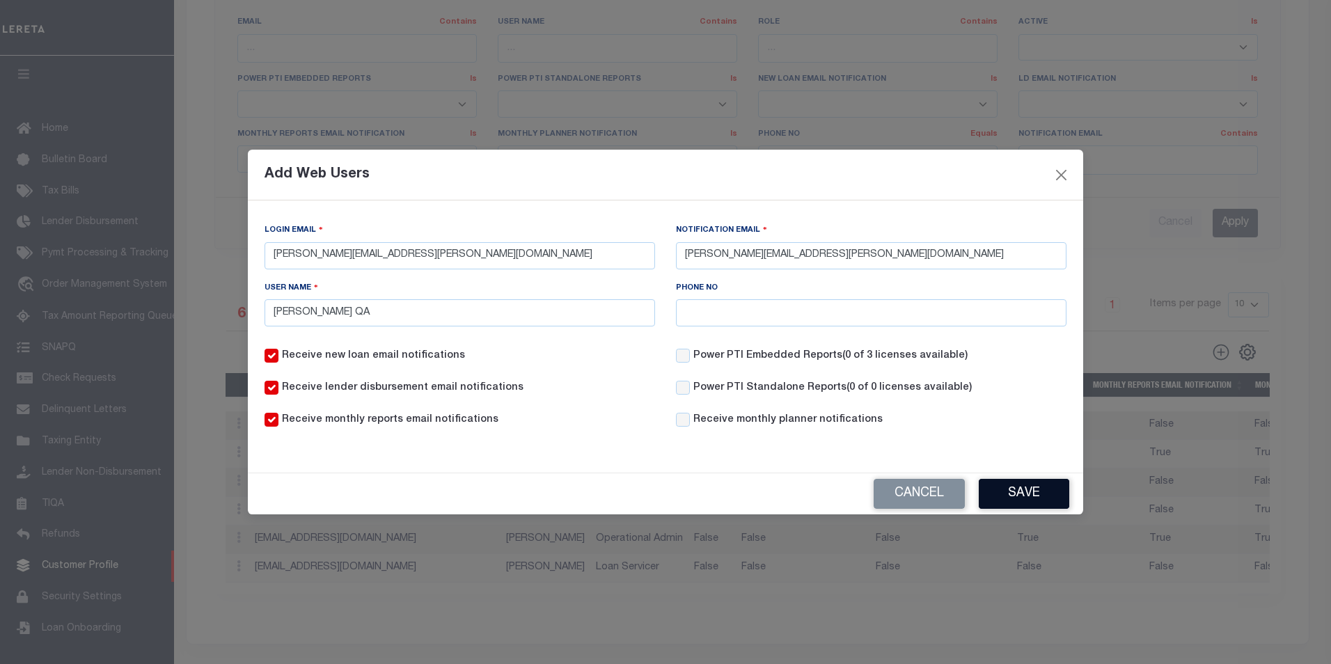
click at [994, 484] on button "Save" at bounding box center [1023, 494] width 90 height 30
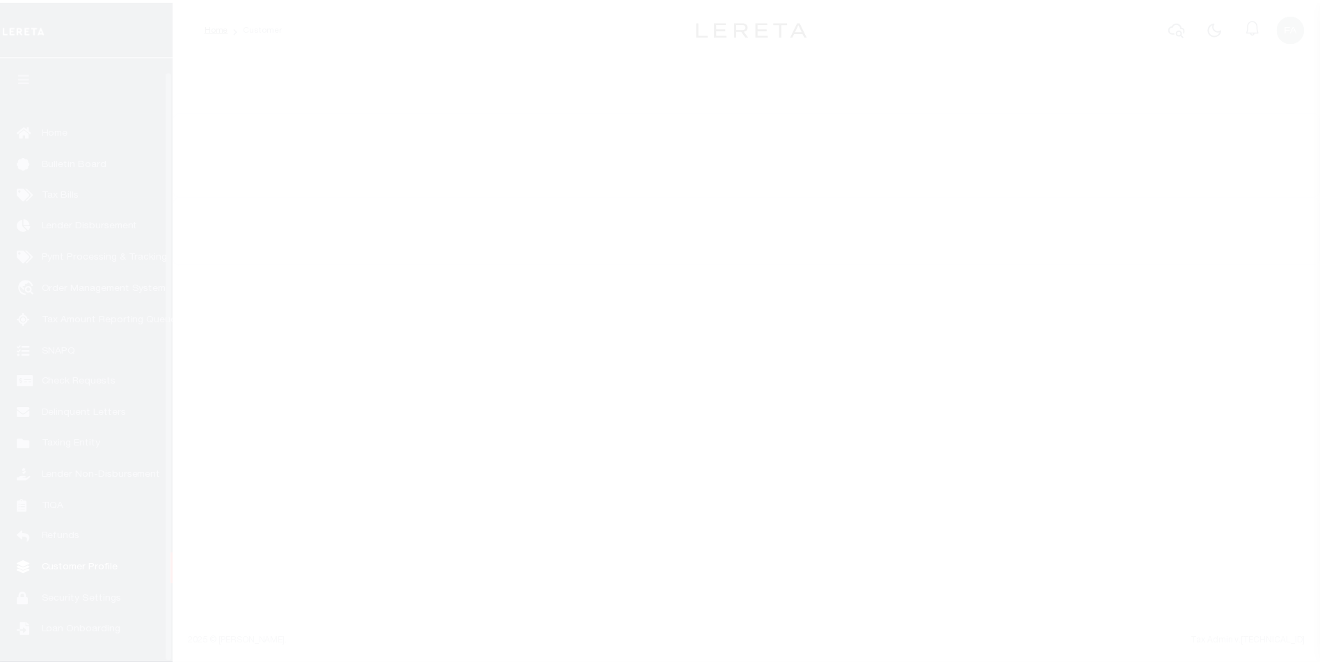
scroll to position [14, 0]
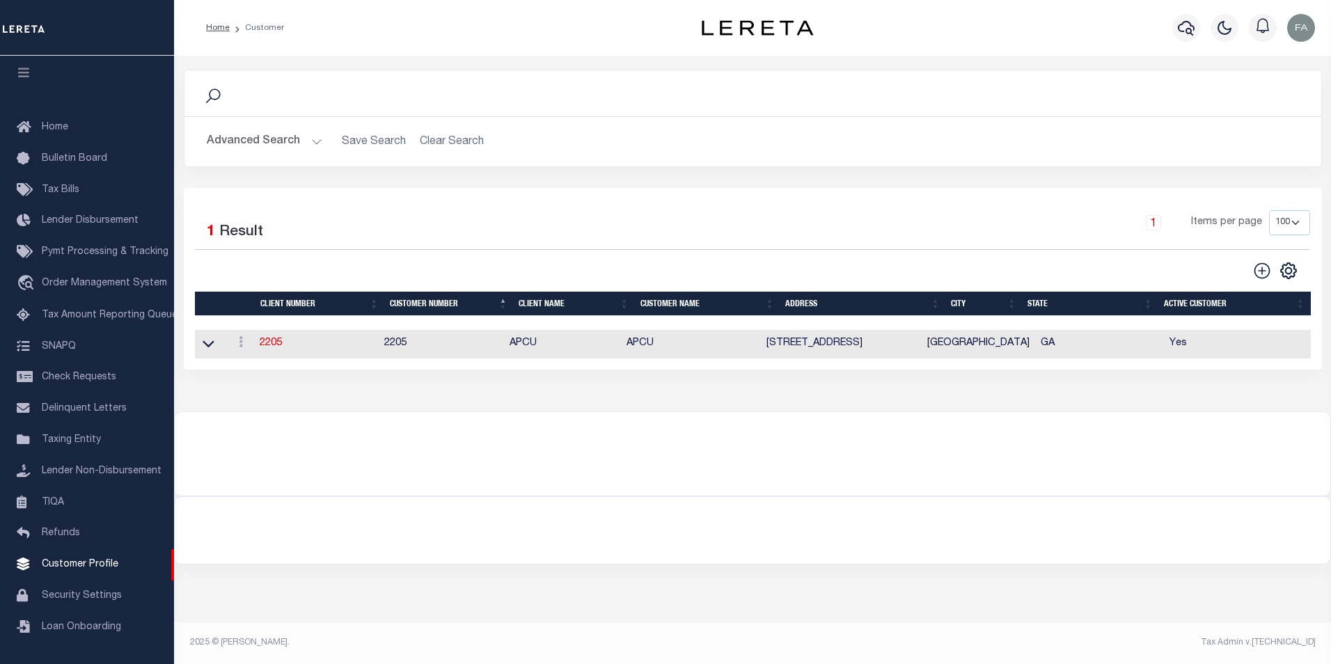
click at [285, 143] on button "Advanced Search" at bounding box center [265, 141] width 116 height 27
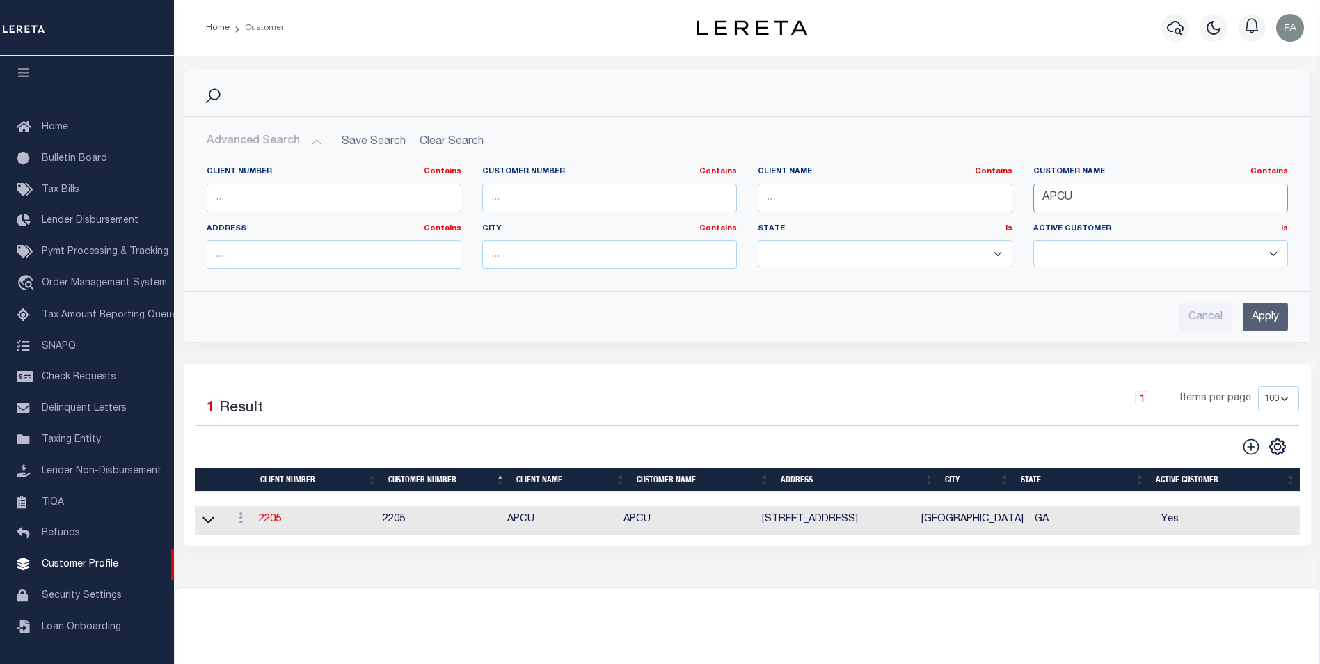
click at [1127, 200] on input "APCU" at bounding box center [1160, 198] width 255 height 29
click at [1063, 205] on input "APCU" at bounding box center [1160, 198] width 255 height 29
type input "p"
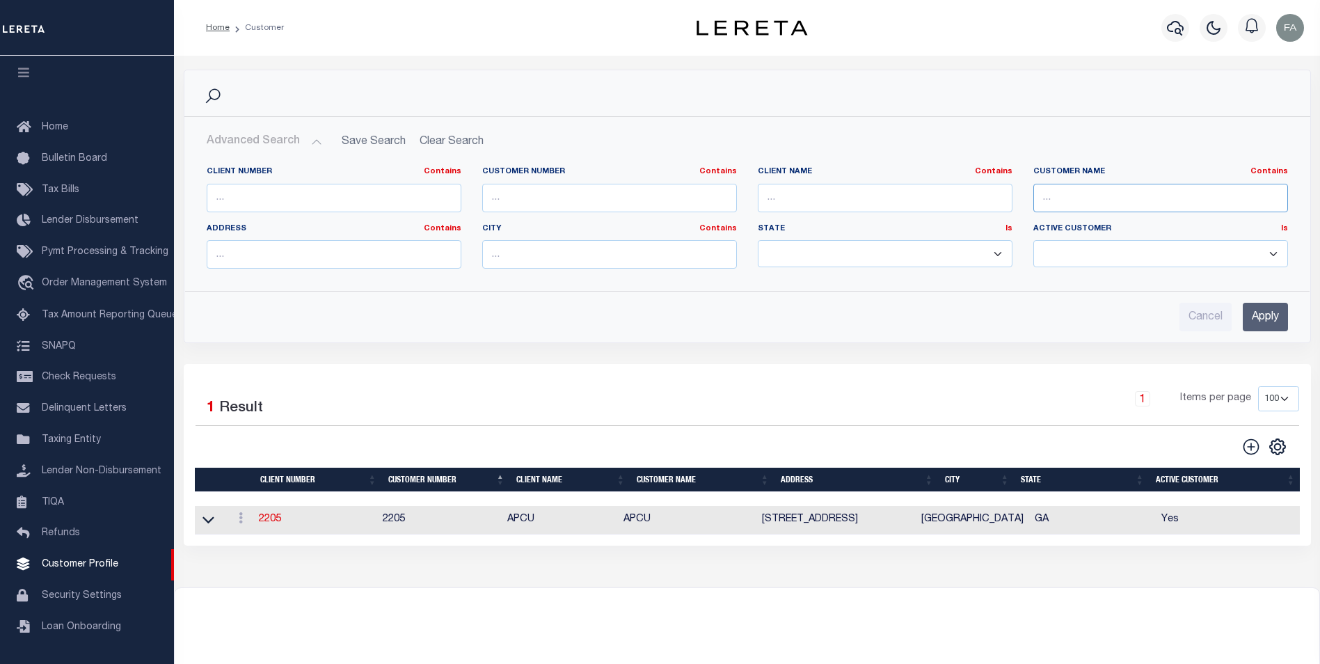
type input "p"
type input "P"
type input "[PERSON_NAME]"
click at [1133, 168] on label "Customer Name Contains Contains Is" at bounding box center [1160, 172] width 255 height 12
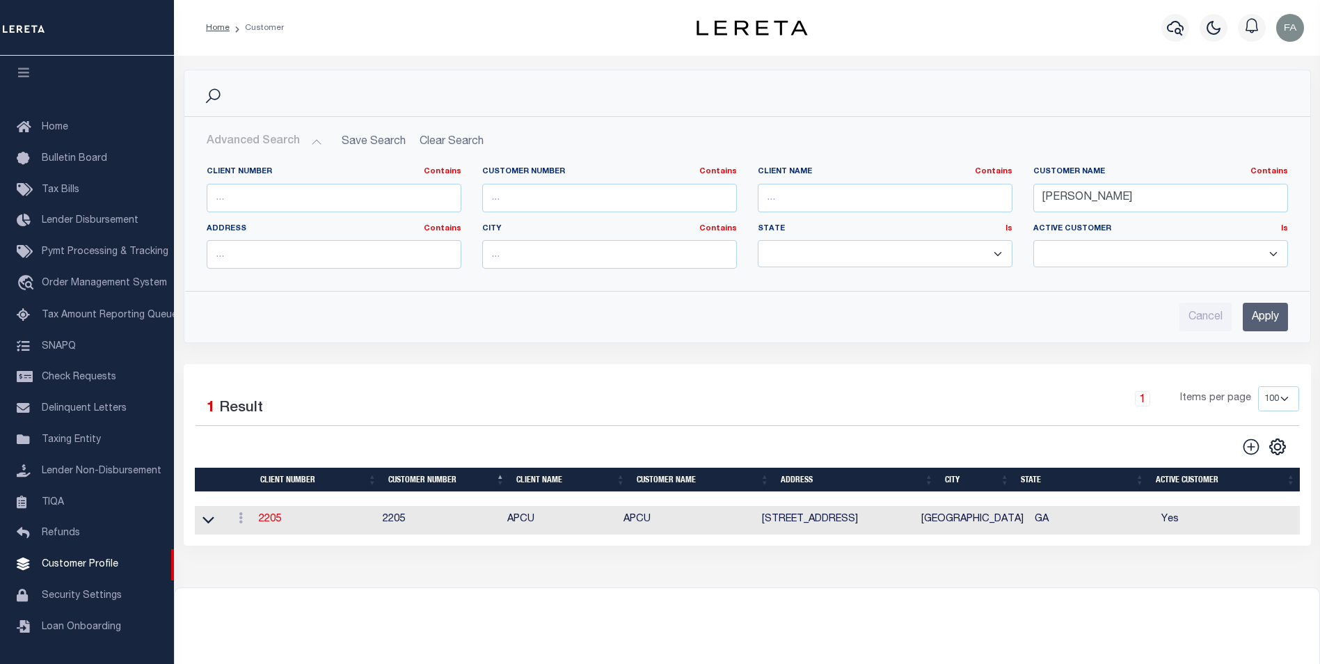
click at [1276, 314] on input "Apply" at bounding box center [1265, 317] width 45 height 29
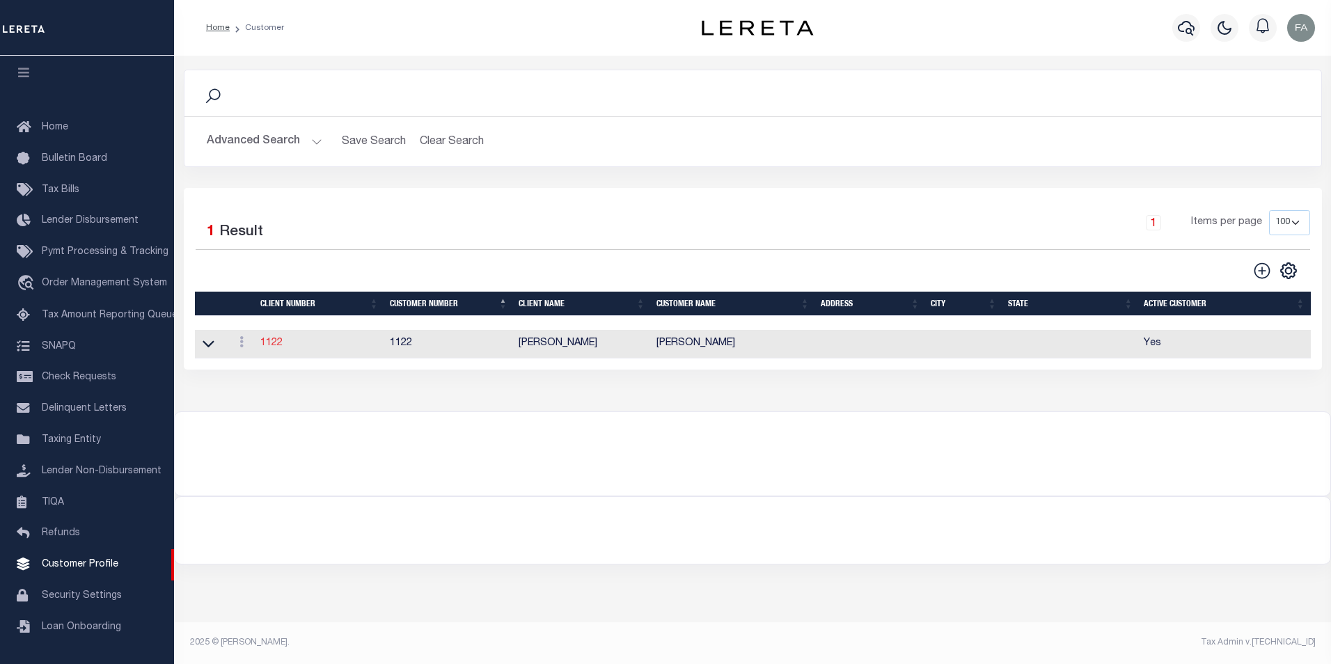
click at [271, 343] on link "1122" at bounding box center [271, 343] width 22 height 10
select select
type input "[PERSON_NAME]"
type input "1122"
type input "[PERSON_NAME]"
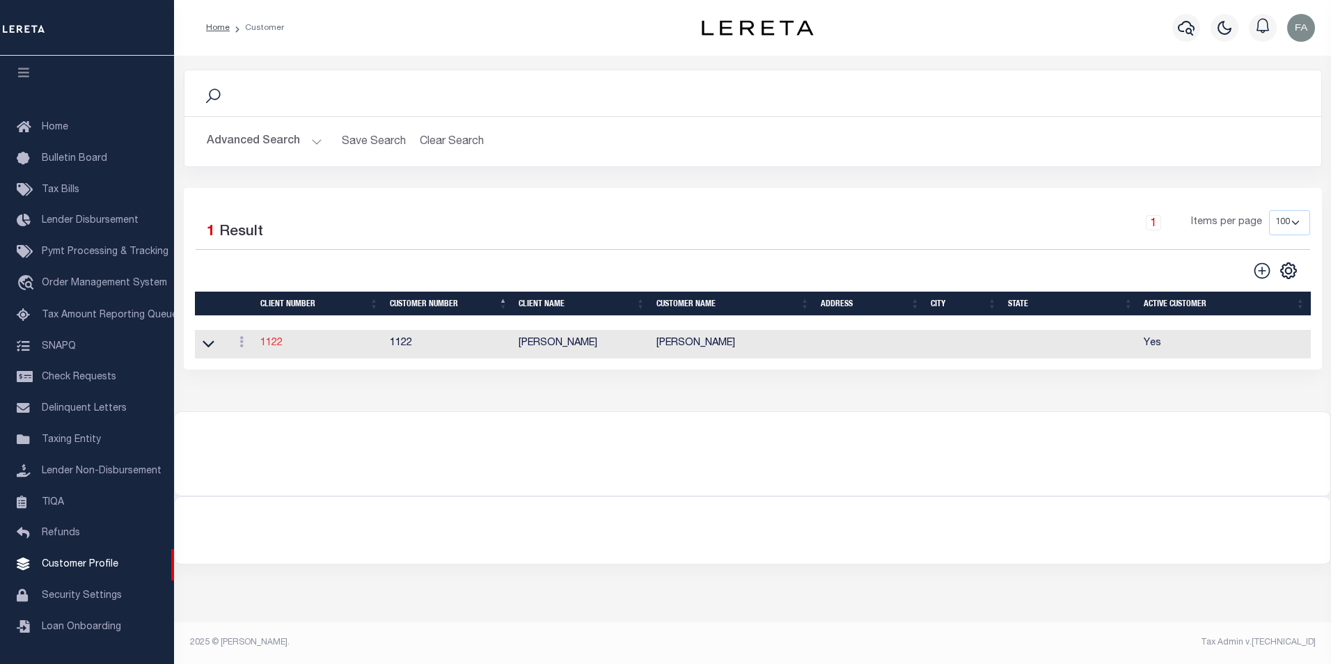
type input "[PERSON_NAME] QA"
select select "Residential"
type input "[PERSON_NAME]"
type input "[PERSON_NAME] [PERSON_NAME] [PERSON_NAME]"
type input "[DATE]"
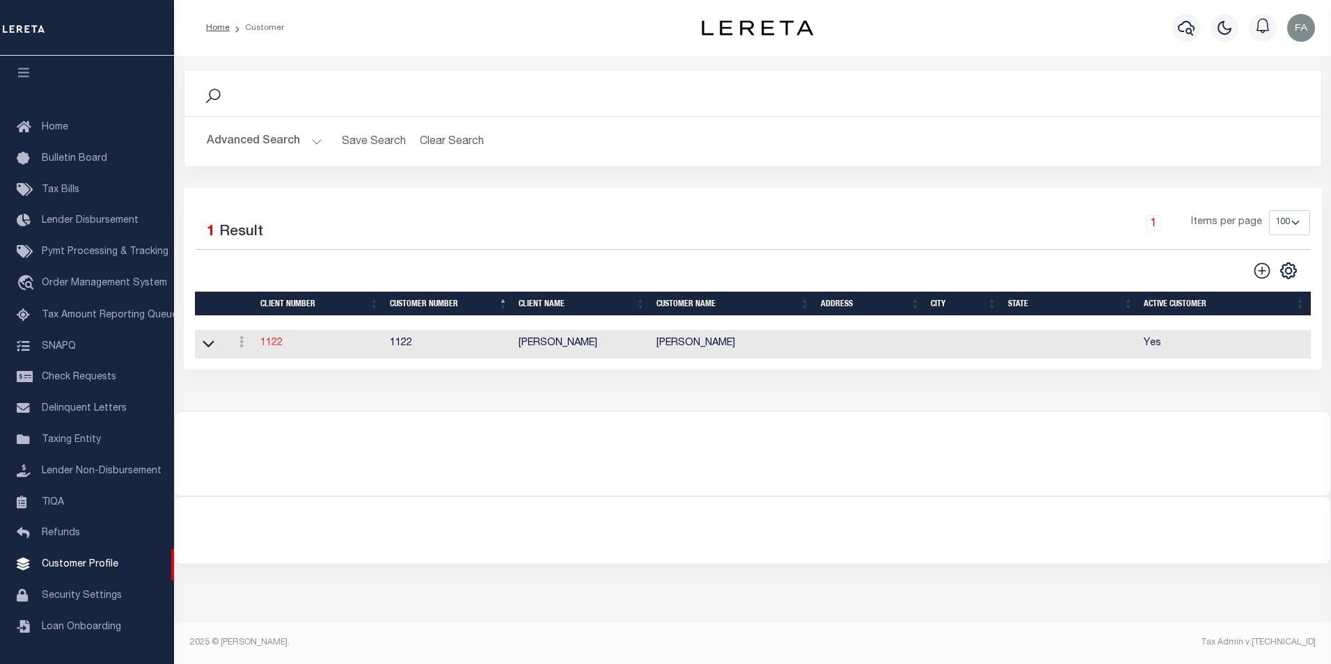
select select "Tier 3"
select select "FIC"
checkbox input "true"
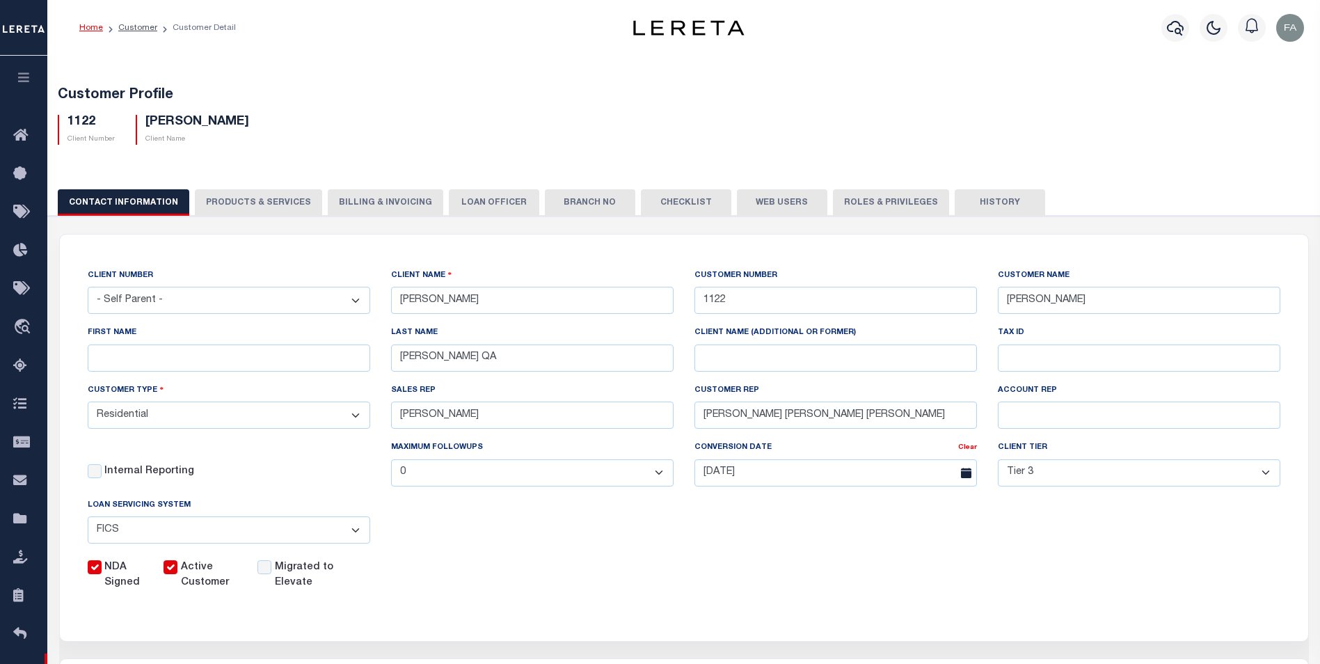
click at [759, 207] on button "Web Users" at bounding box center [782, 202] width 90 height 26
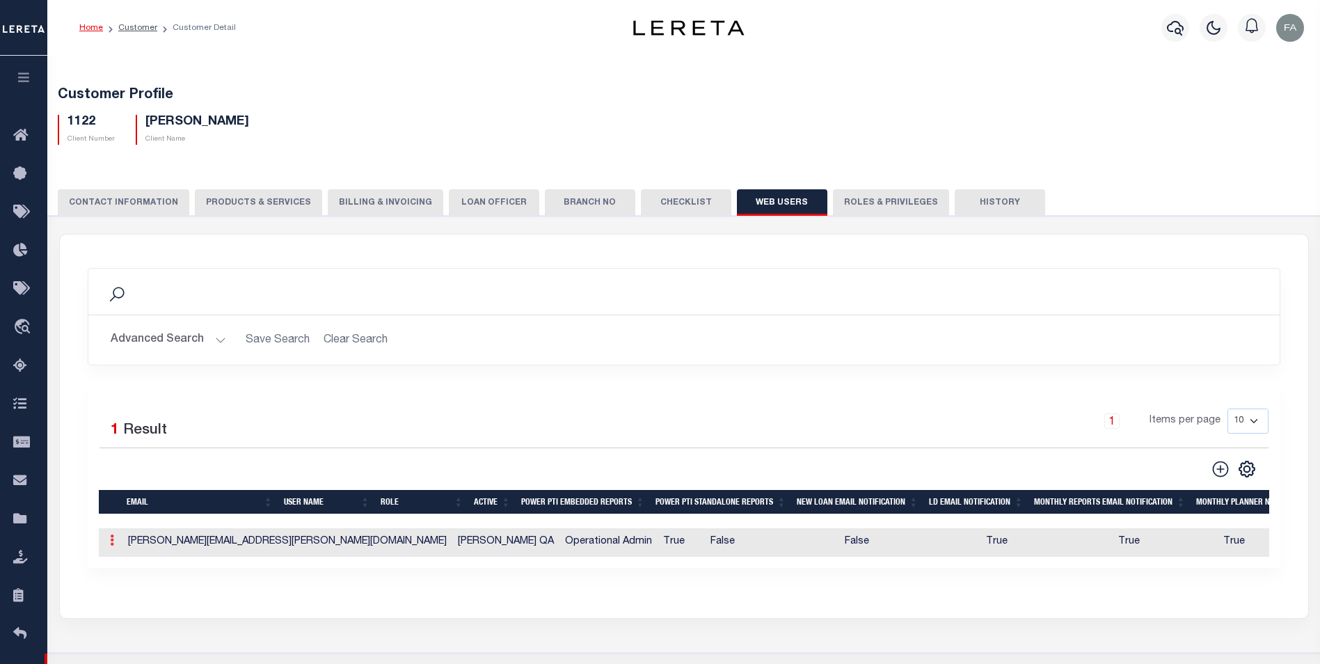
click at [107, 541] on link at bounding box center [111, 542] width 15 height 11
click at [144, 612] on link "Delete" at bounding box center [136, 608] width 63 height 23
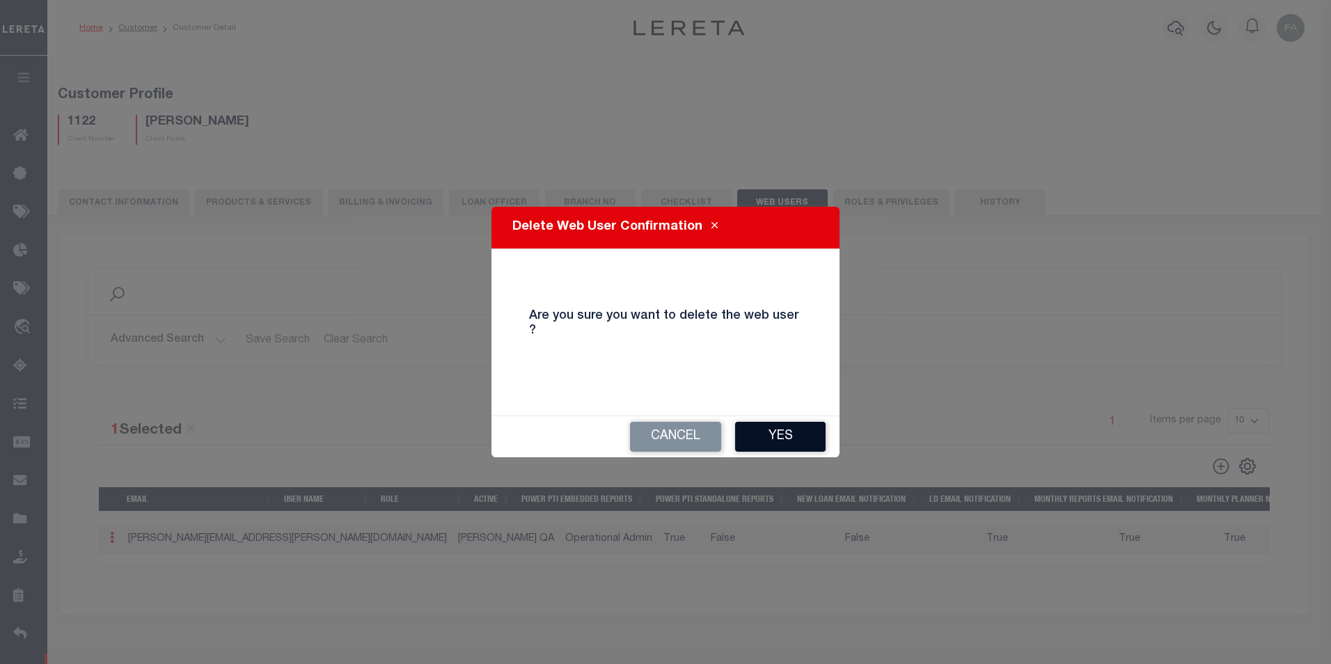
click at [768, 427] on button "Yes" at bounding box center [780, 437] width 90 height 30
